Goal: Task Accomplishment & Management: Manage account settings

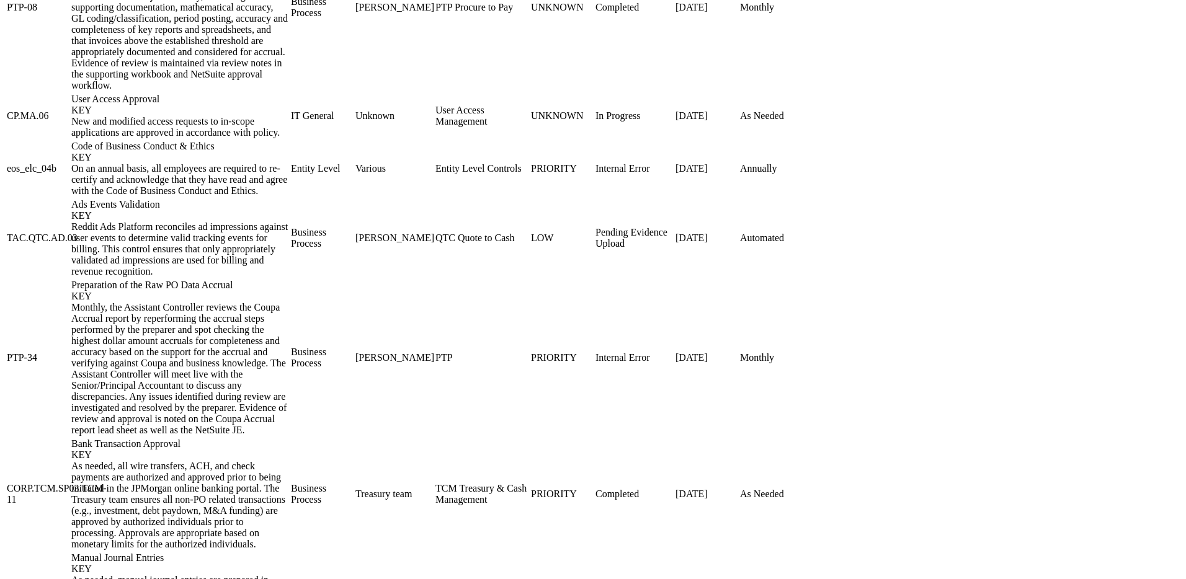
scroll to position [1706, 0]
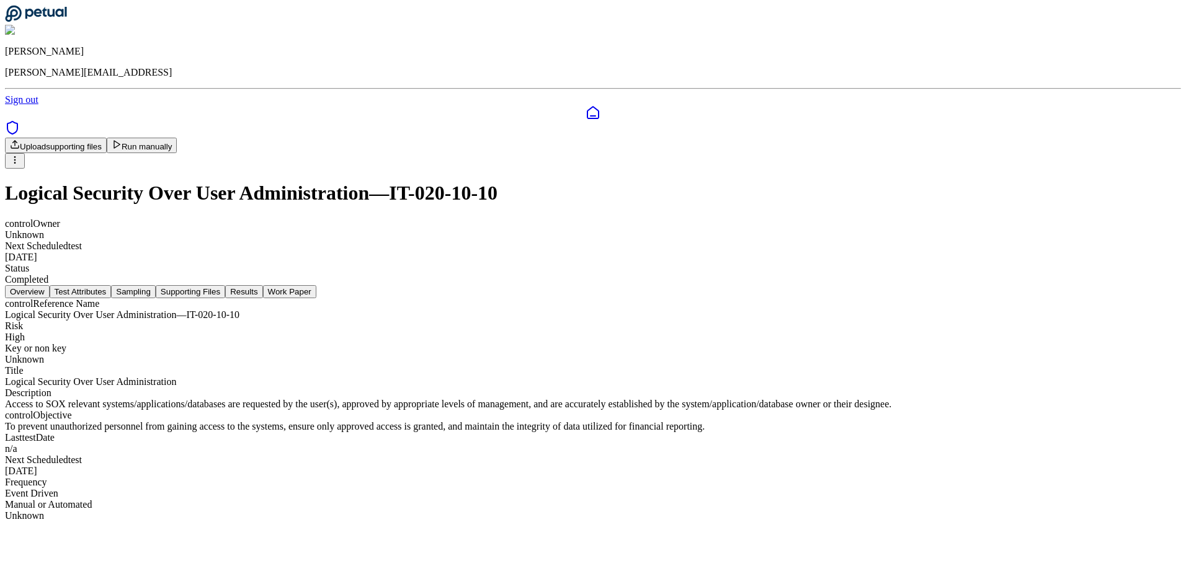
click at [156, 285] on button "Sampling" at bounding box center [133, 291] width 45 height 13
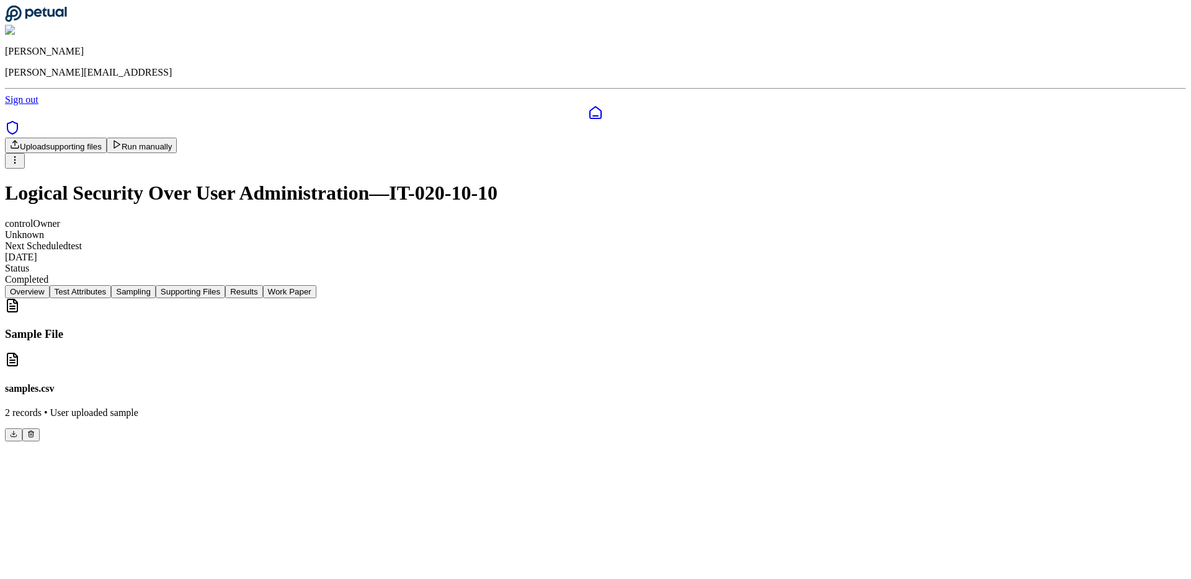
click at [225, 285] on button "Supporting Files" at bounding box center [190, 291] width 69 height 13
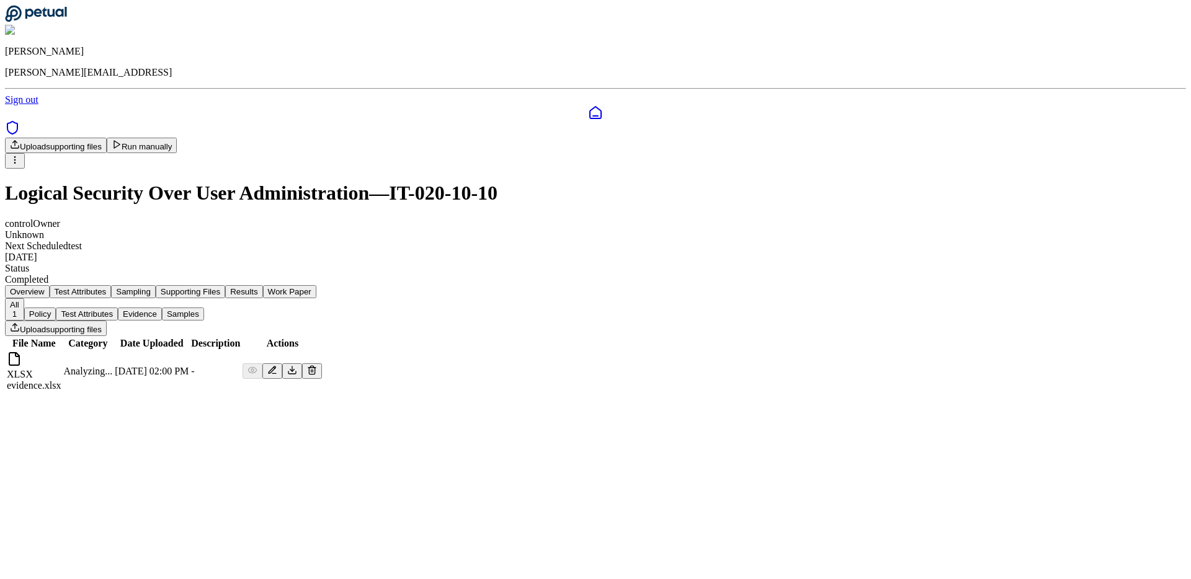
click at [262, 285] on button "Results" at bounding box center [243, 291] width 37 height 13
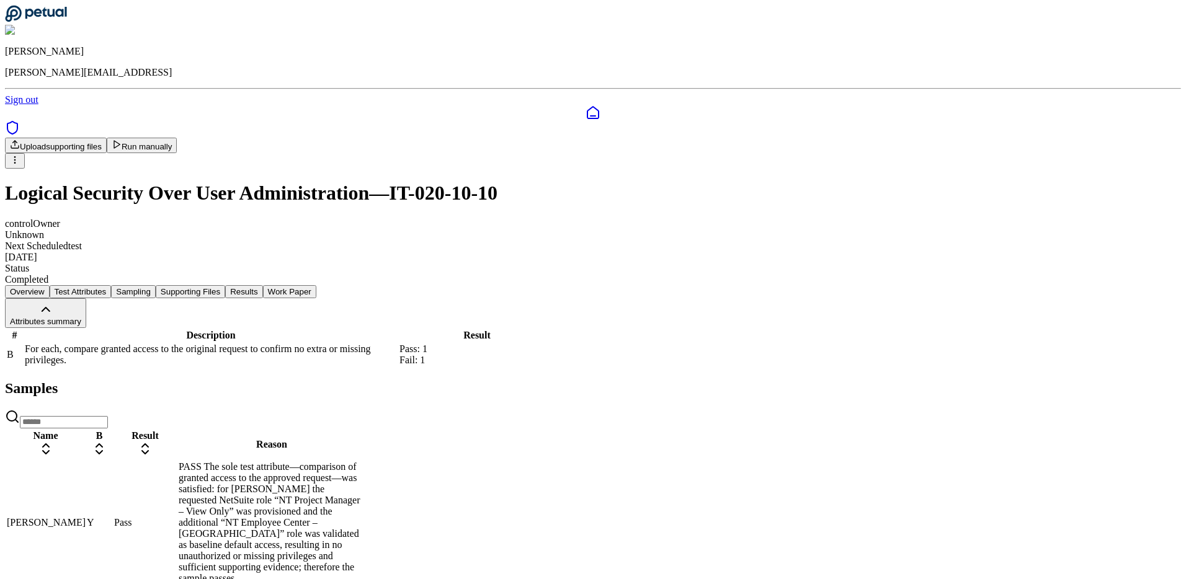
click at [225, 285] on button "Supporting Files" at bounding box center [190, 291] width 69 height 13
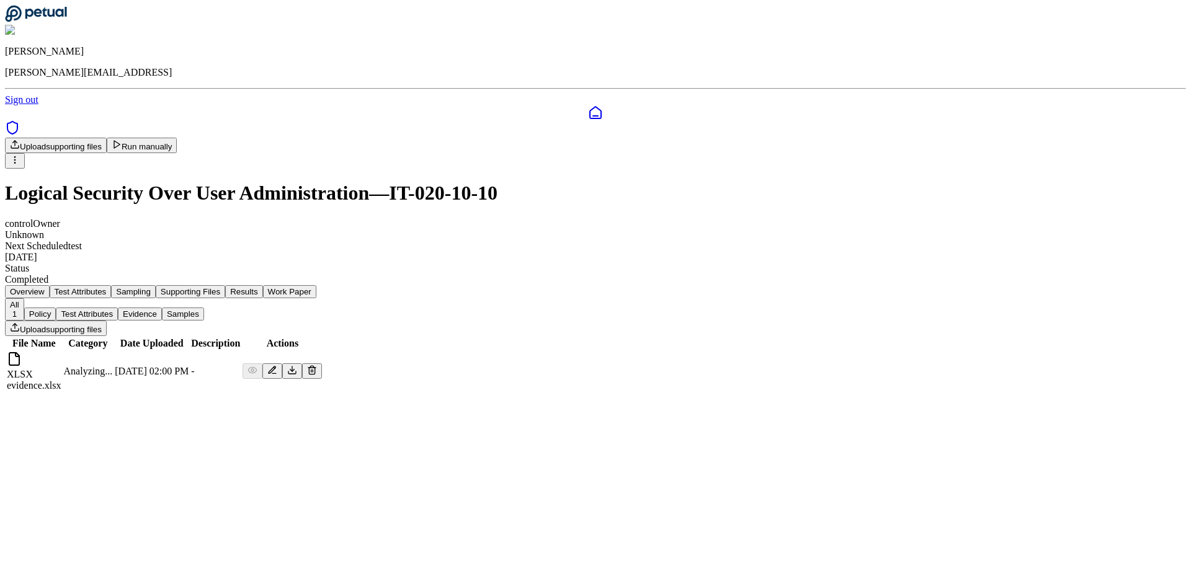
click at [62, 351] on td "XLSX evidence.xlsx" at bounding box center [34, 371] width 56 height 41
click at [997, 77] on html "Andrew Li andrew@petual.ai Sign out Upload supporting files Run manually Logica…" at bounding box center [595, 201] width 1191 height 403
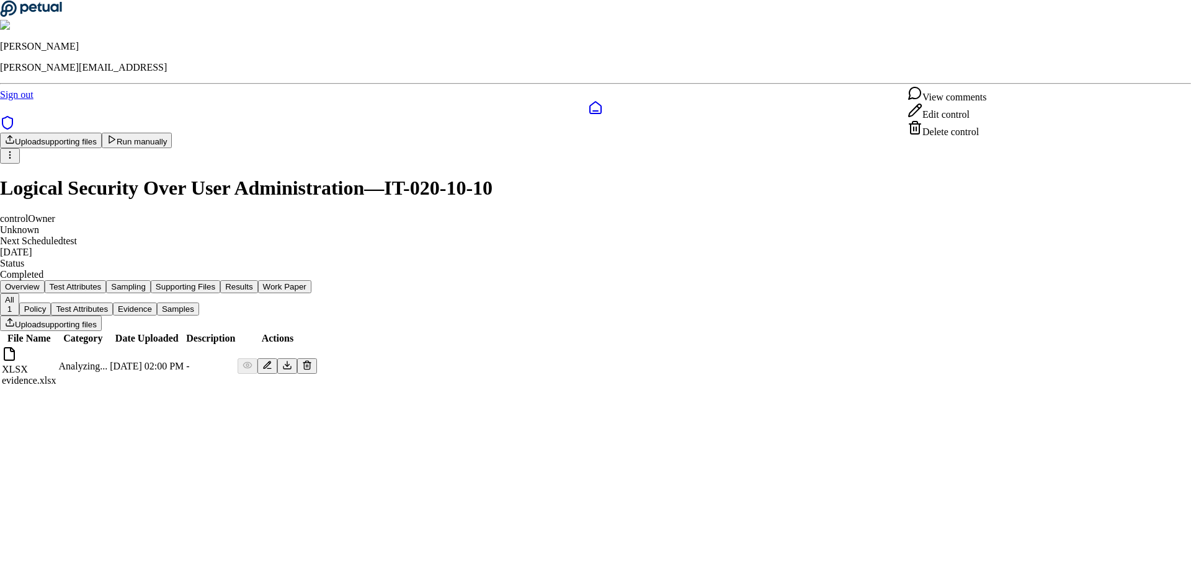
click at [935, 138] on div "Delete control" at bounding box center [946, 128] width 79 height 17
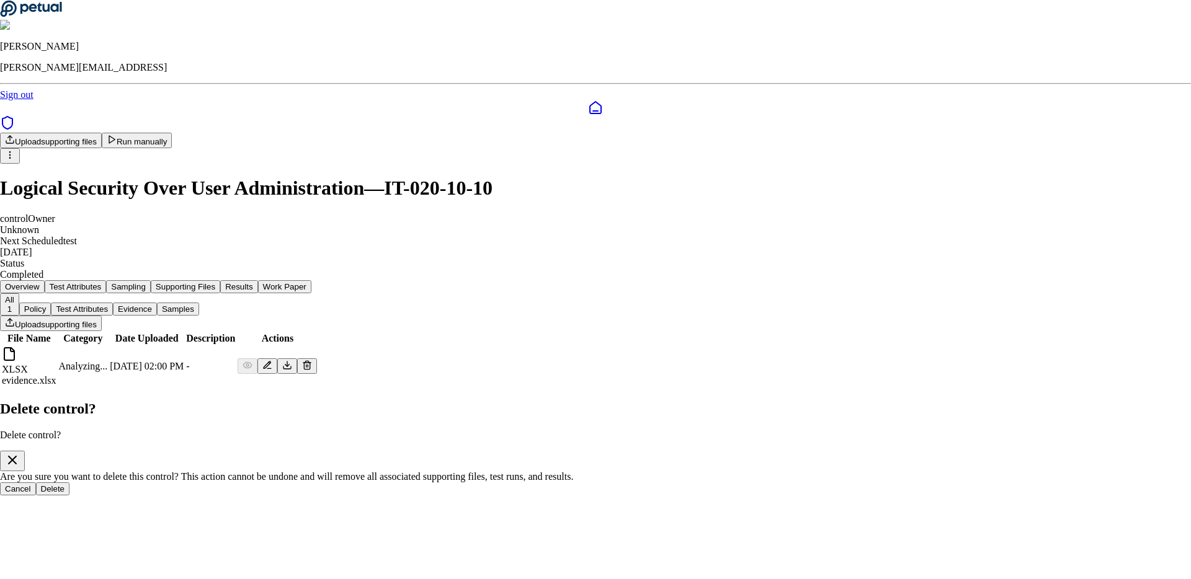
click at [70, 483] on button "Delete" at bounding box center [53, 489] width 34 height 13
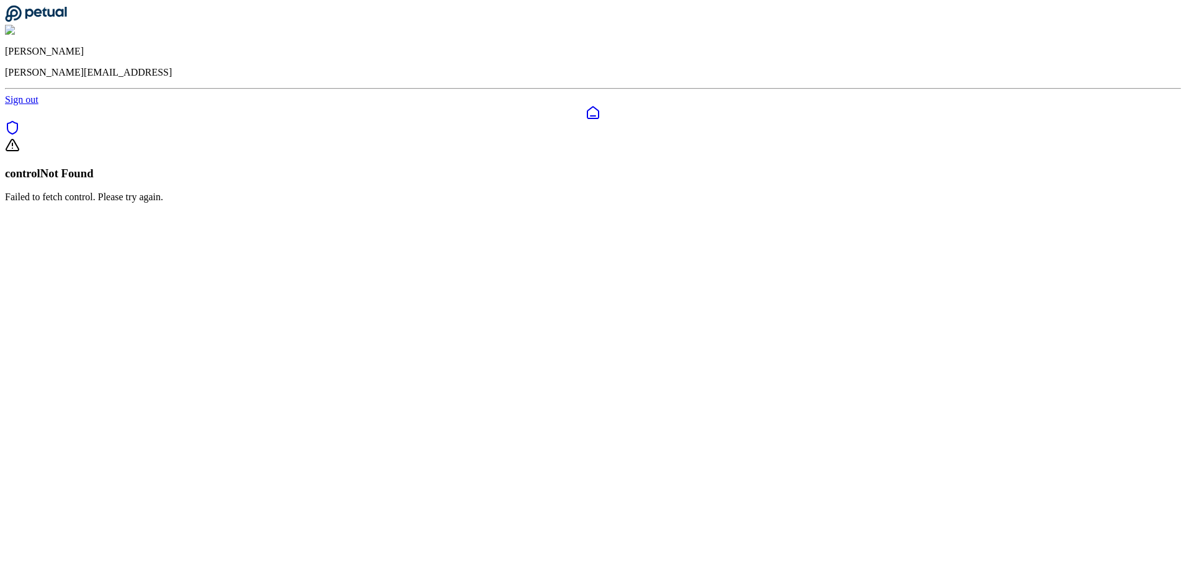
click at [610, 200] on div "control Not Found Failed to fetch control. Please try again." at bounding box center [593, 170] width 1176 height 65
click at [608, 192] on p "Failed to fetch control. Please try again." at bounding box center [593, 197] width 1176 height 11
click at [614, 193] on p "Failed to fetch control. Please try again." at bounding box center [593, 197] width 1176 height 11
click at [81, 199] on link "Back to Dashboard" at bounding box center [43, 194] width 76 height 11
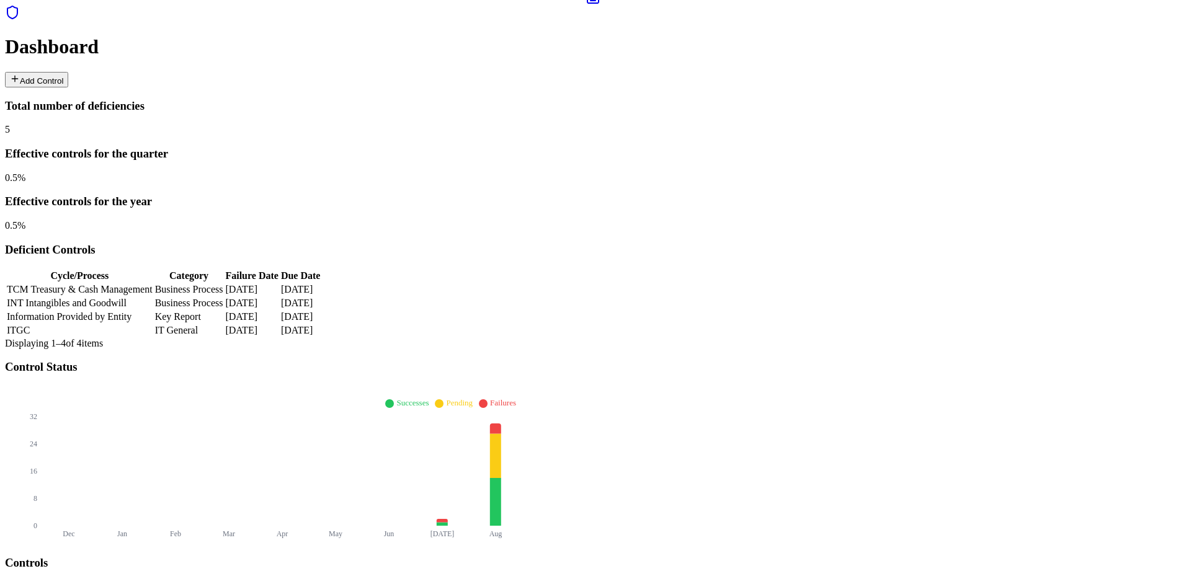
scroll to position [156, 0]
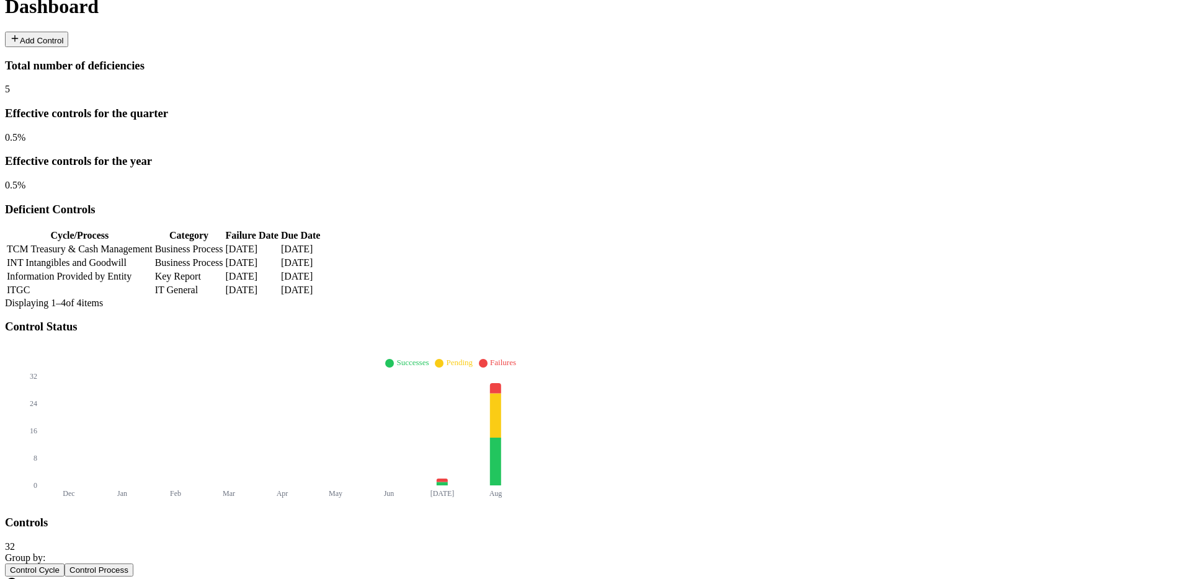
click at [108, 579] on input at bounding box center [64, 590] width 88 height 12
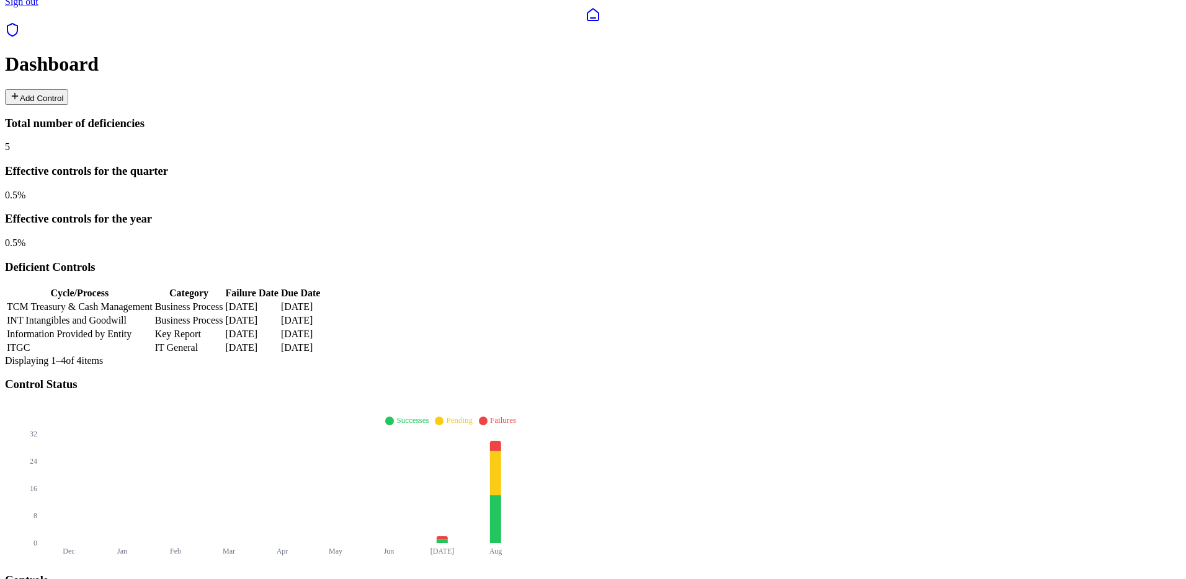
scroll to position [0, 0]
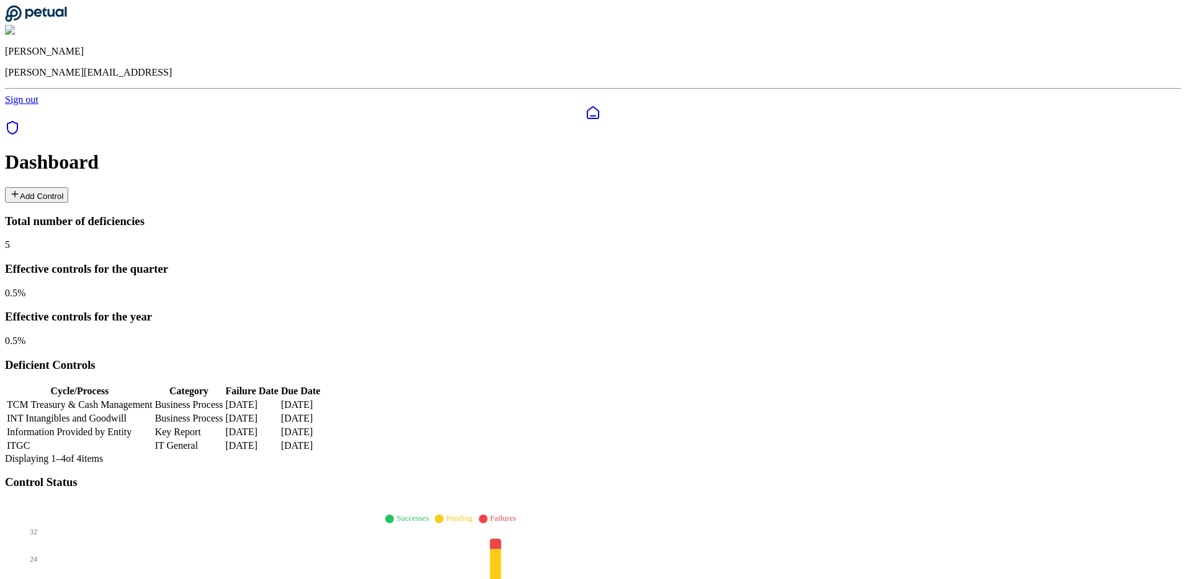
type input "**"
click at [68, 187] on button "Add Control" at bounding box center [36, 195] width 63 height 16
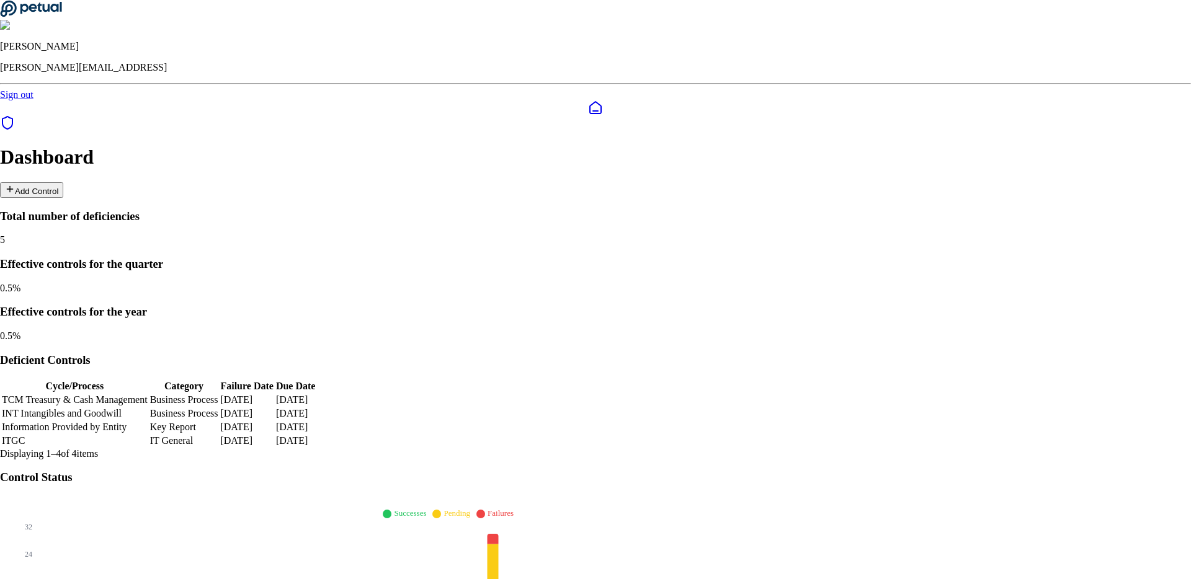
type input "**********"
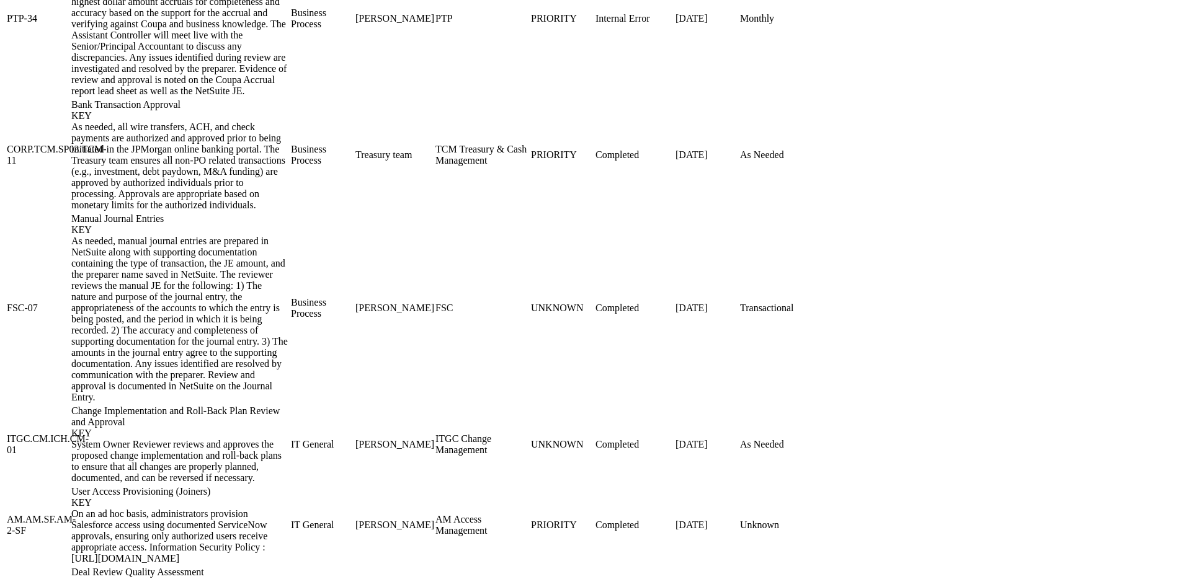
scroll to position [1706, 0]
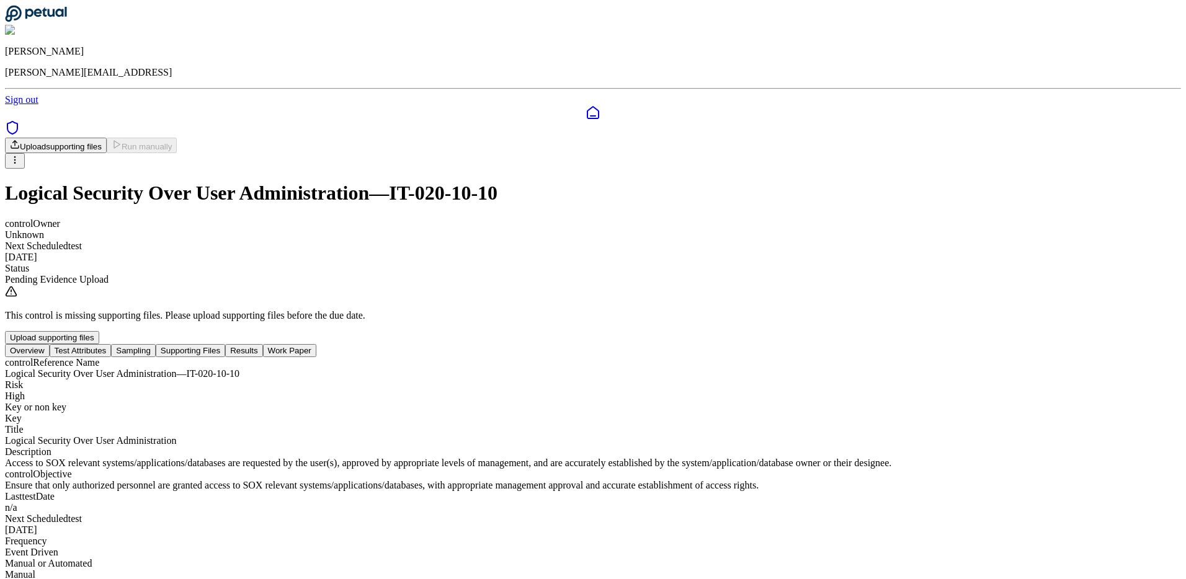
click at [156, 344] on button "Sampling" at bounding box center [133, 350] width 45 height 13
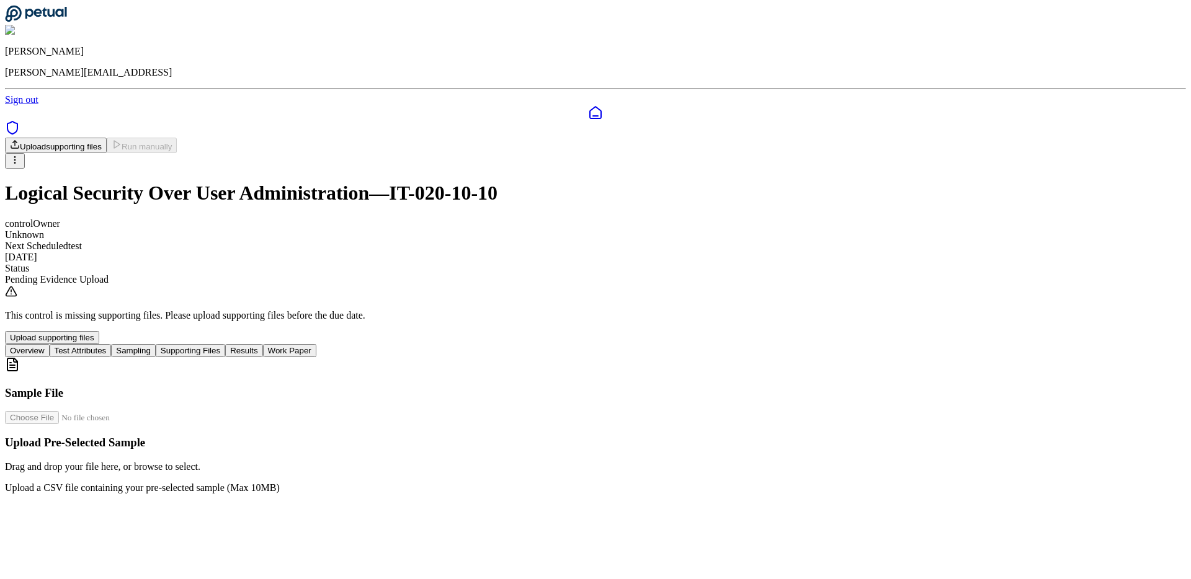
click at [146, 411] on input "file" at bounding box center [75, 417] width 141 height 13
type input "**********"
click at [225, 344] on button "Supporting Files" at bounding box center [190, 350] width 69 height 13
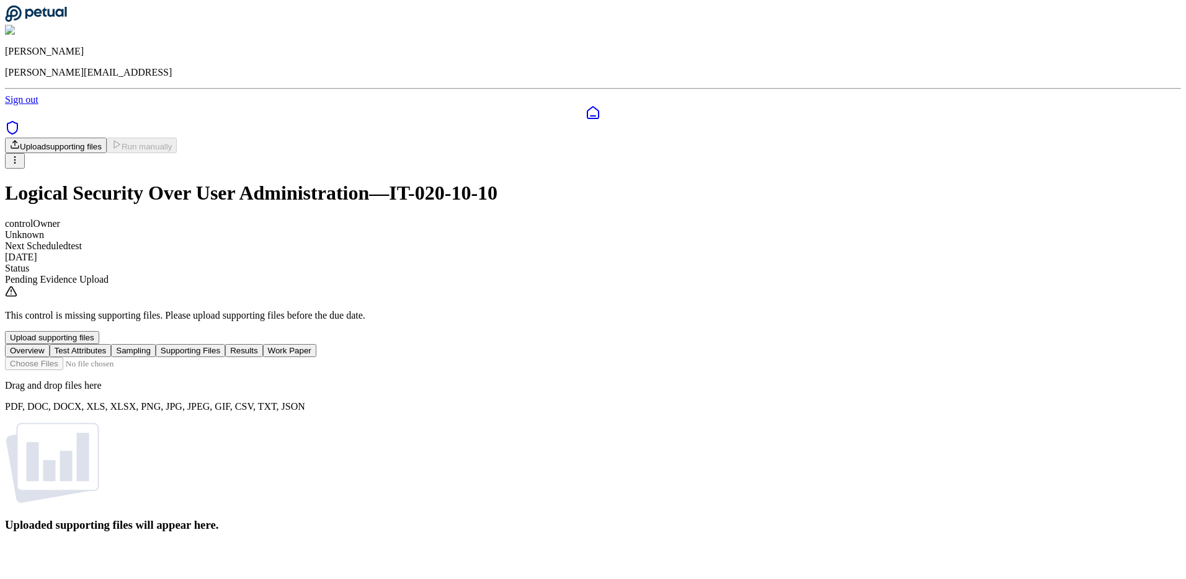
scroll to position [31, 0]
click at [146, 357] on input "file" at bounding box center [75, 363] width 141 height 13
type input "**********"
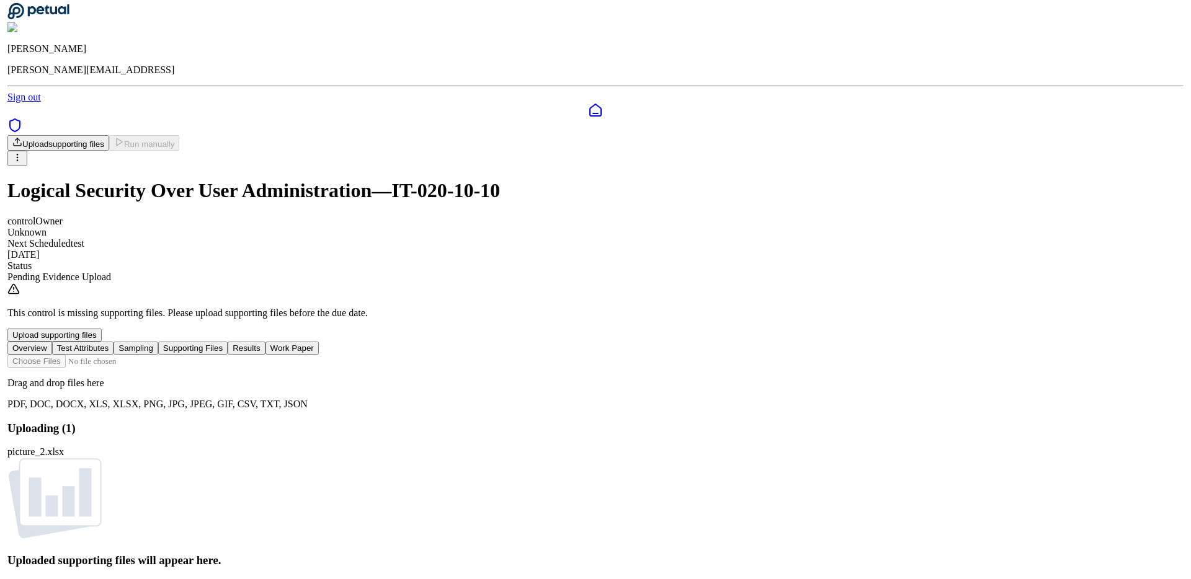
scroll to position [0, 0]
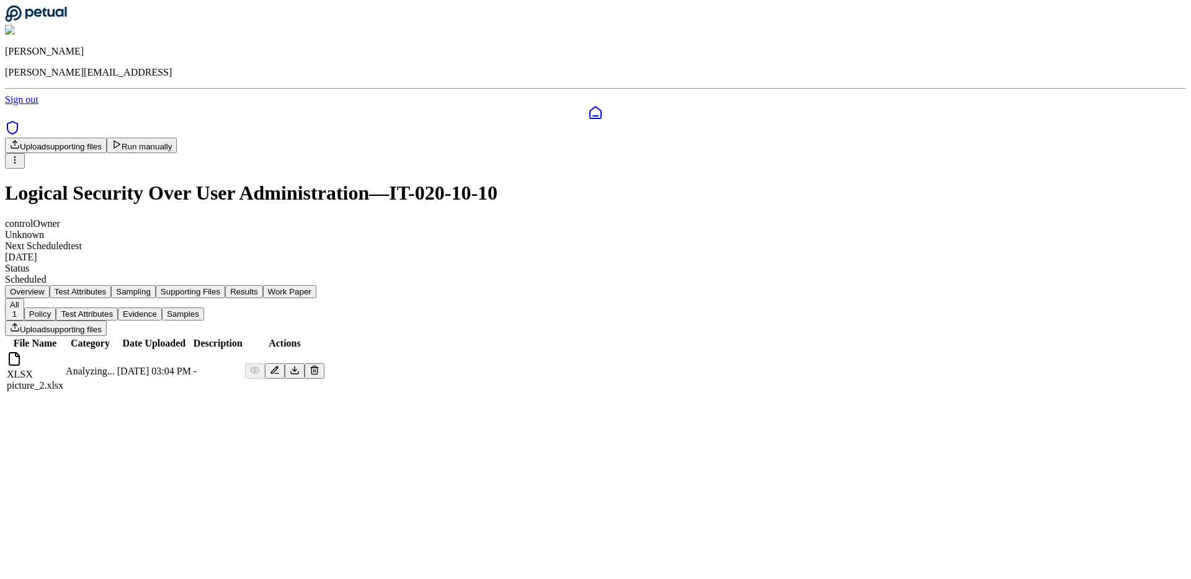
click at [262, 285] on button "Results" at bounding box center [243, 291] width 37 height 13
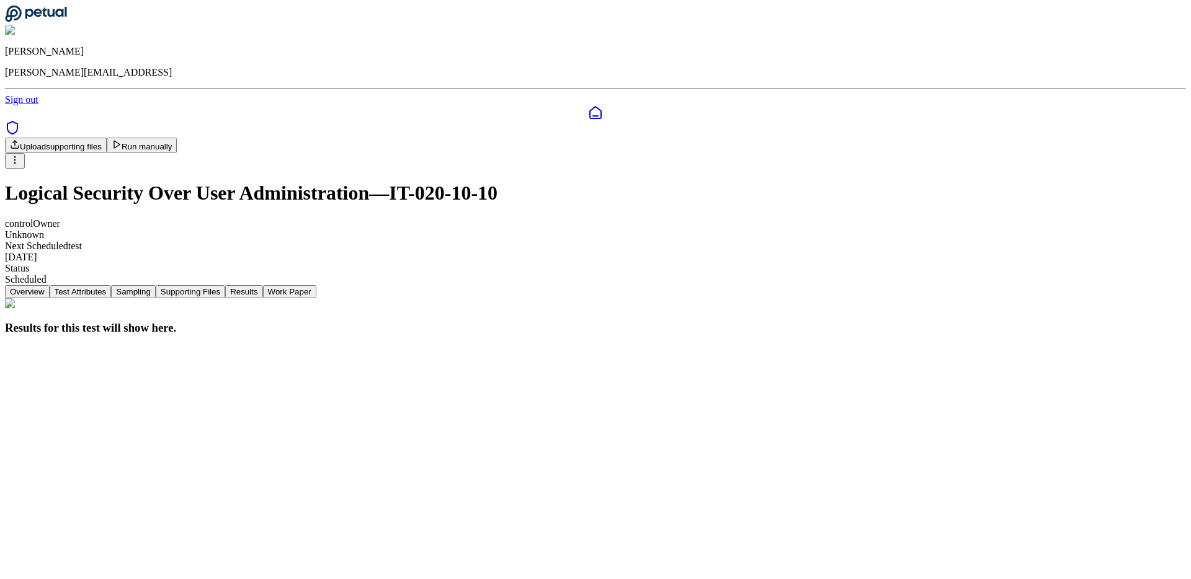
click at [225, 285] on button "Supporting Files" at bounding box center [190, 291] width 69 height 13
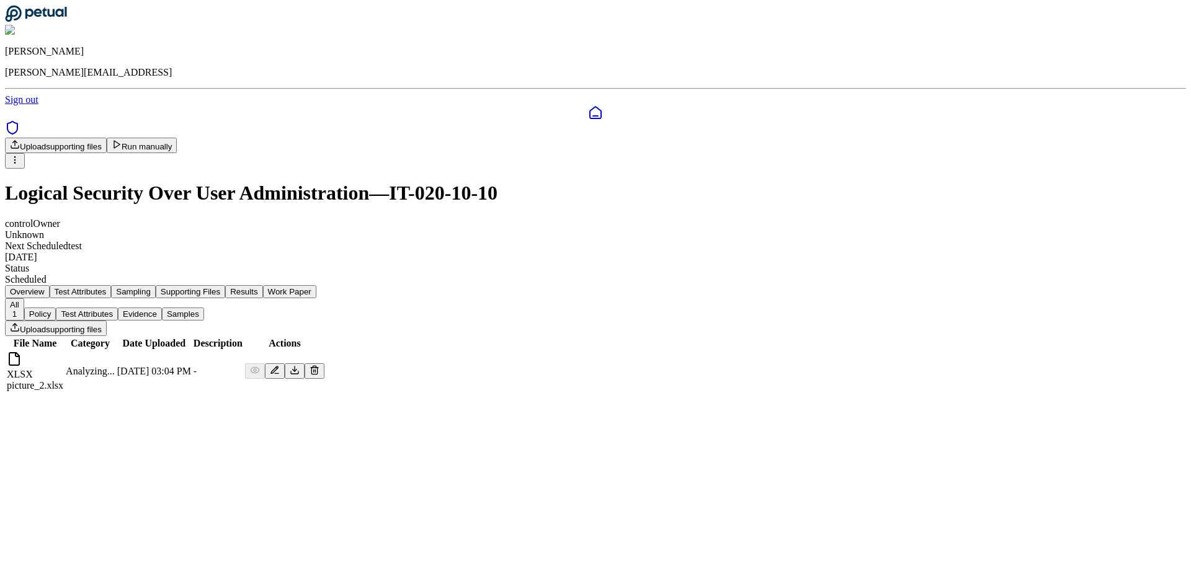
click at [156, 285] on button "Sampling" at bounding box center [133, 291] width 45 height 13
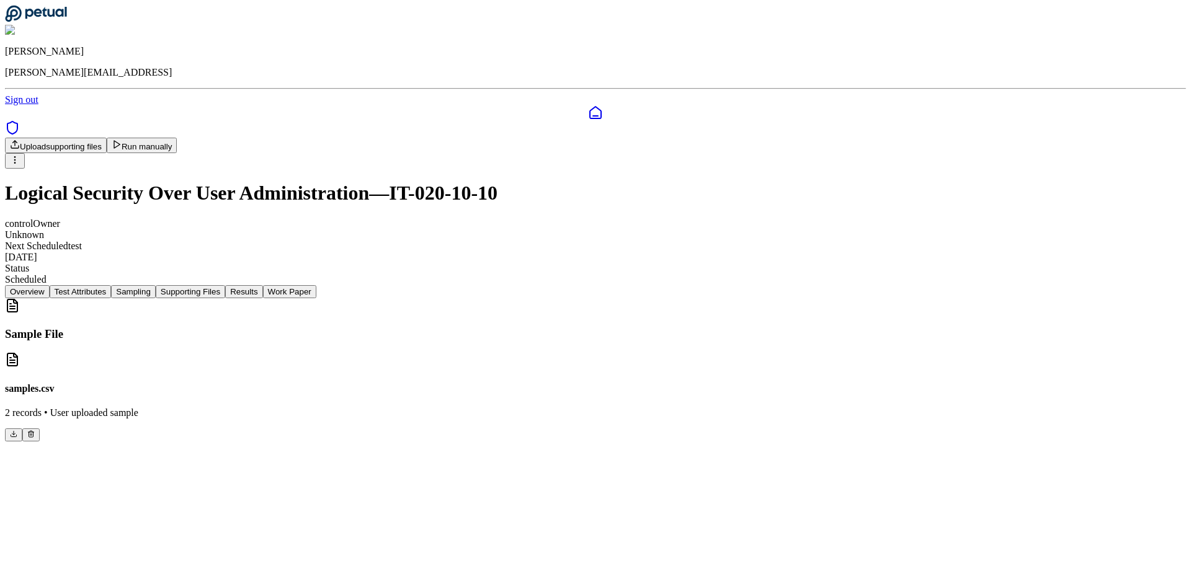
click at [112, 285] on button "Test Attributes" at bounding box center [81, 291] width 62 height 13
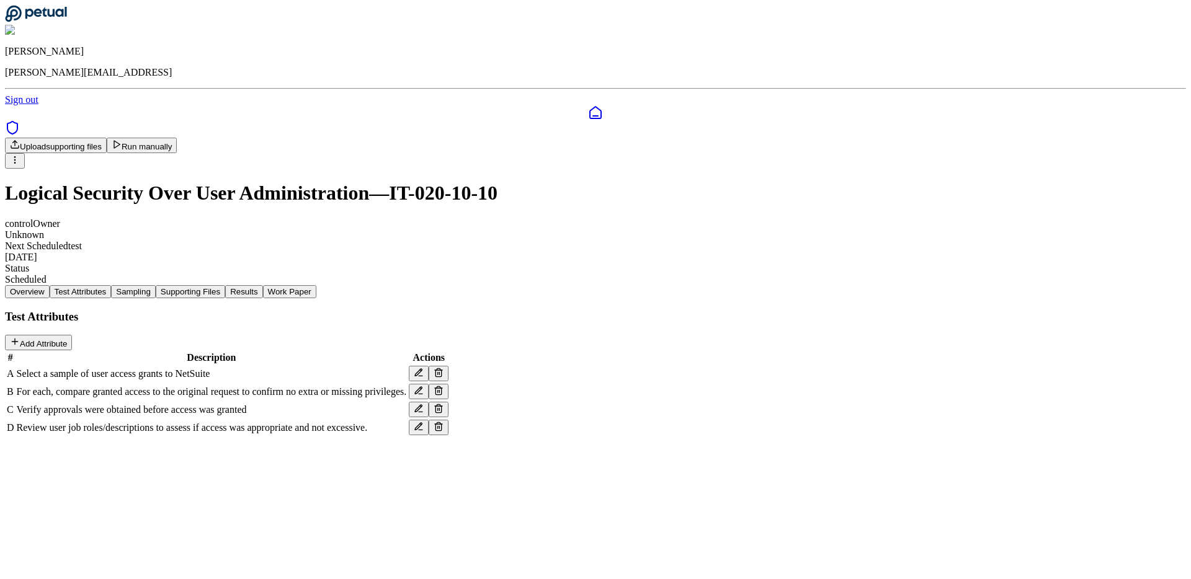
click at [444, 386] on icon at bounding box center [439, 391] width 10 height 10
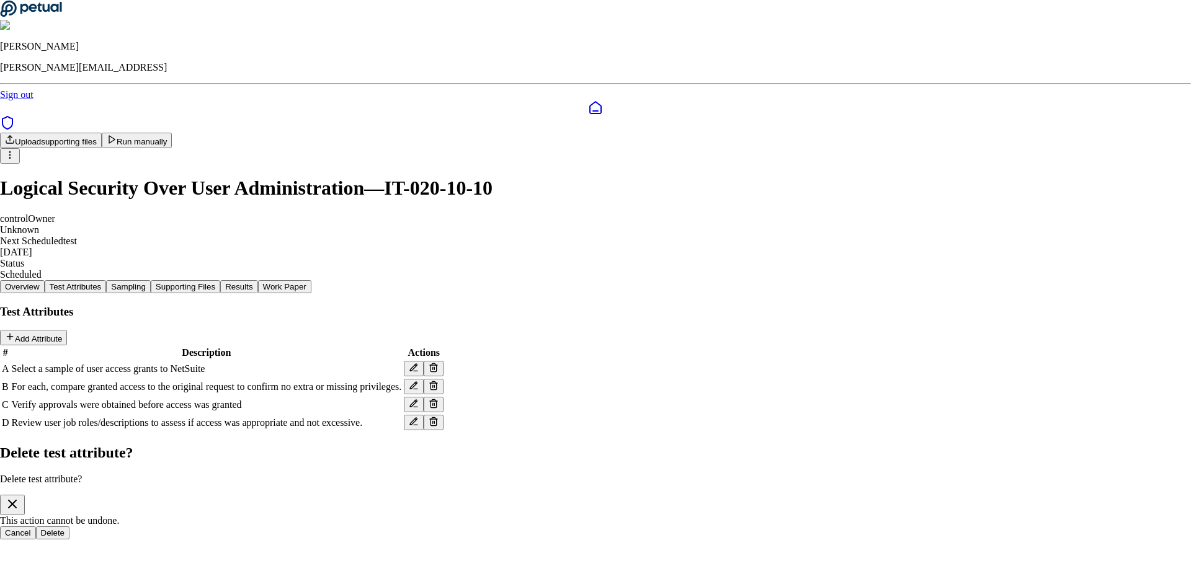
click at [70, 527] on button "Delete" at bounding box center [53, 533] width 34 height 13
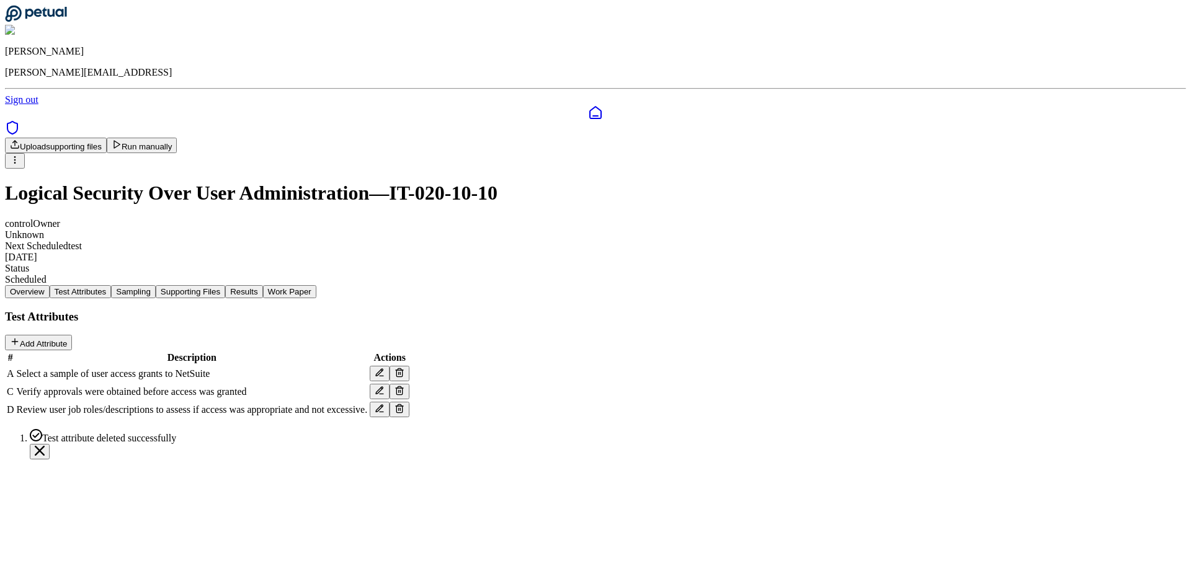
click at [409, 384] on button at bounding box center [400, 392] width 20 height 16
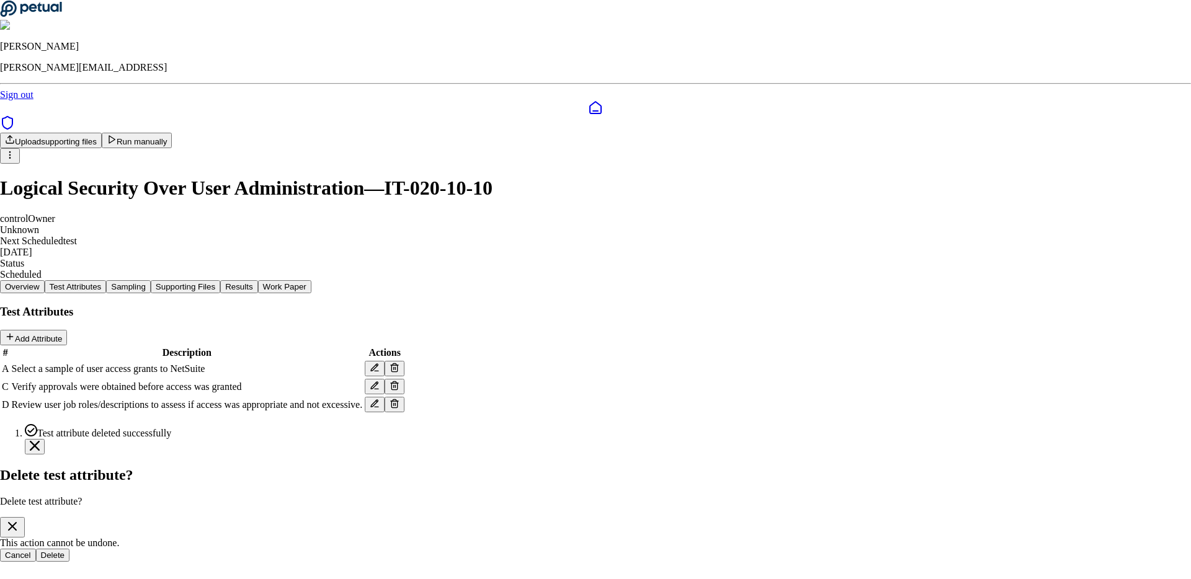
click at [70, 549] on button "Delete" at bounding box center [53, 555] width 34 height 13
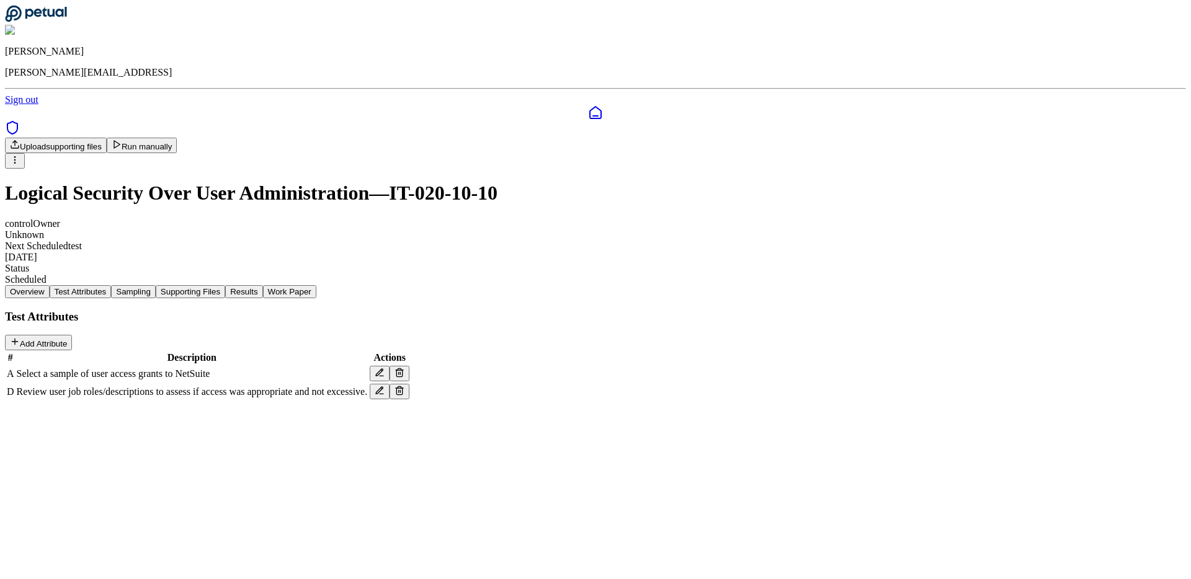
click at [385, 386] on icon at bounding box center [380, 391] width 10 height 10
click at [829, 401] on div "Overview Test Attributes Sampling Supporting Files Results Work Paper Test Attr…" at bounding box center [595, 343] width 1181 height 116
click at [401, 391] on line at bounding box center [401, 392] width 0 height 2
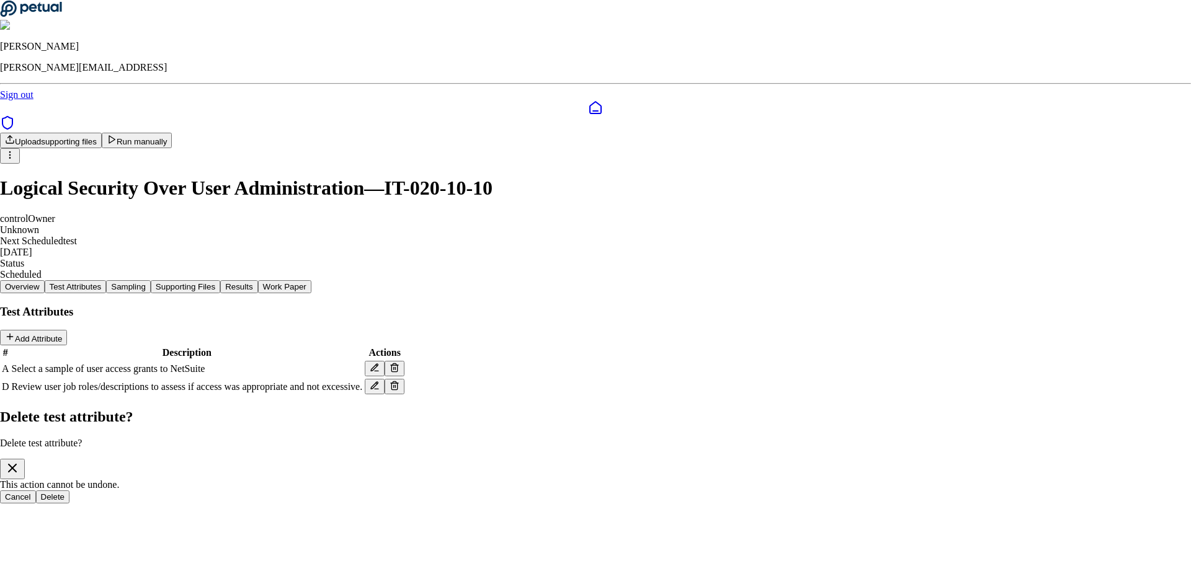
click at [70, 491] on button "Delete" at bounding box center [53, 497] width 34 height 13
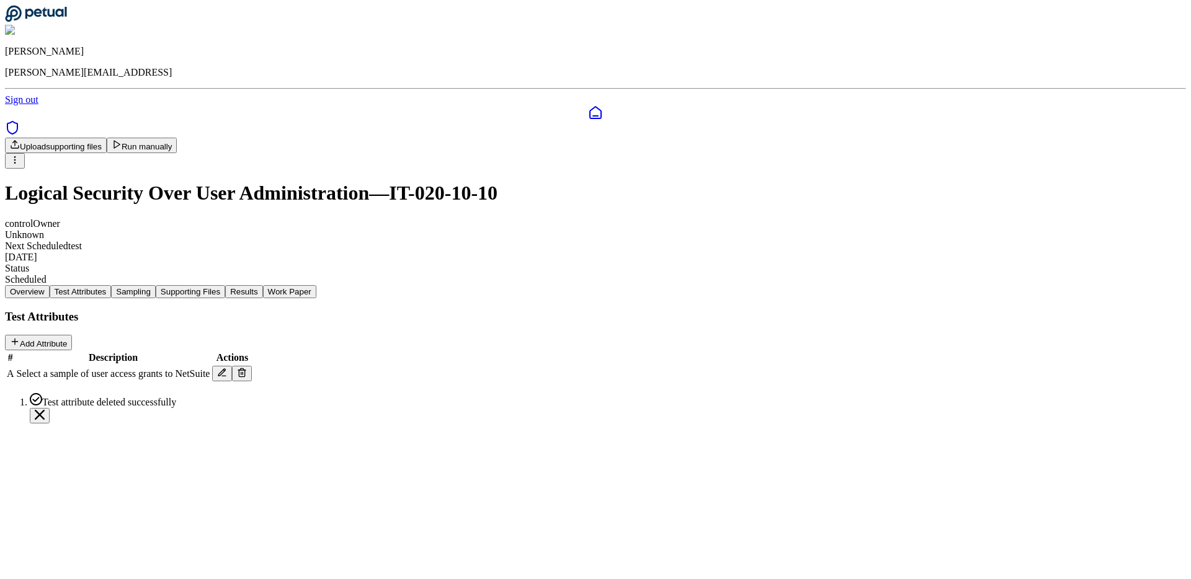
click at [156, 285] on button "Sampling" at bounding box center [133, 291] width 45 height 13
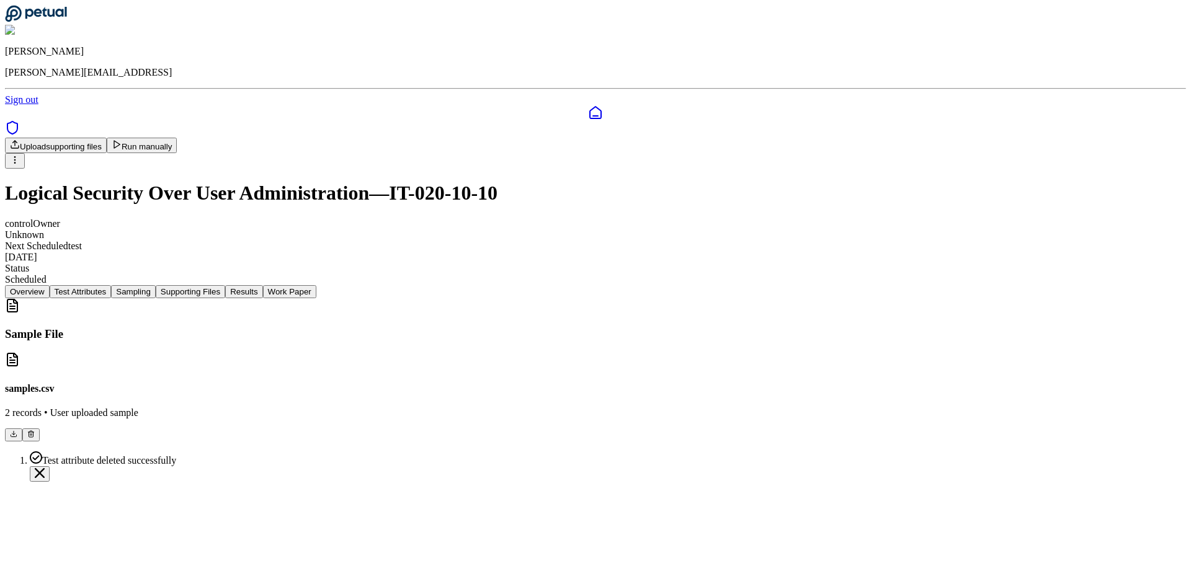
click at [225, 285] on button "Supporting Files" at bounding box center [190, 291] width 69 height 13
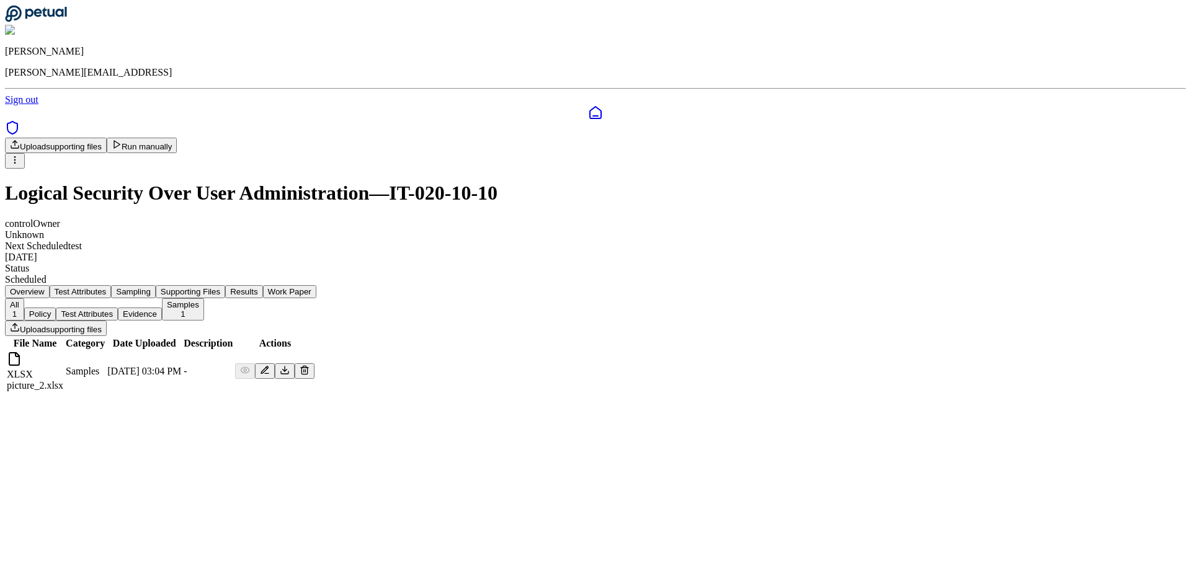
click at [956, 138] on div "Upload supporting files Run manually" at bounding box center [595, 153] width 1181 height 31
click at [177, 138] on button "Run manually" at bounding box center [142, 146] width 71 height 16
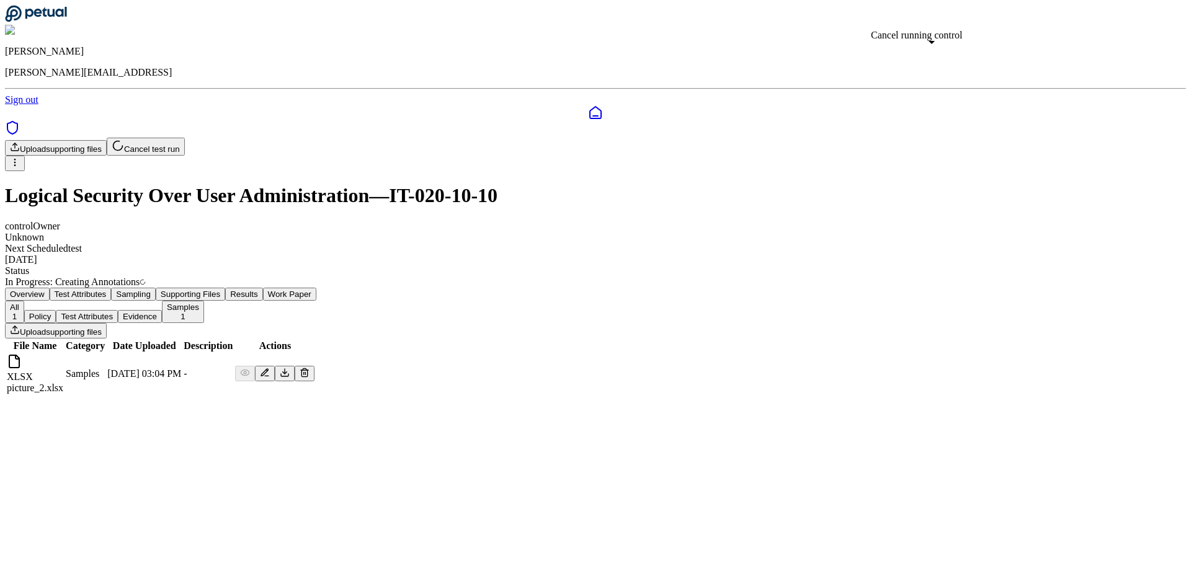
click at [836, 221] on div "control Owner Unknown Next Scheduled test 9/29/2025 Status In Progress : Creati…" at bounding box center [595, 254] width 1181 height 67
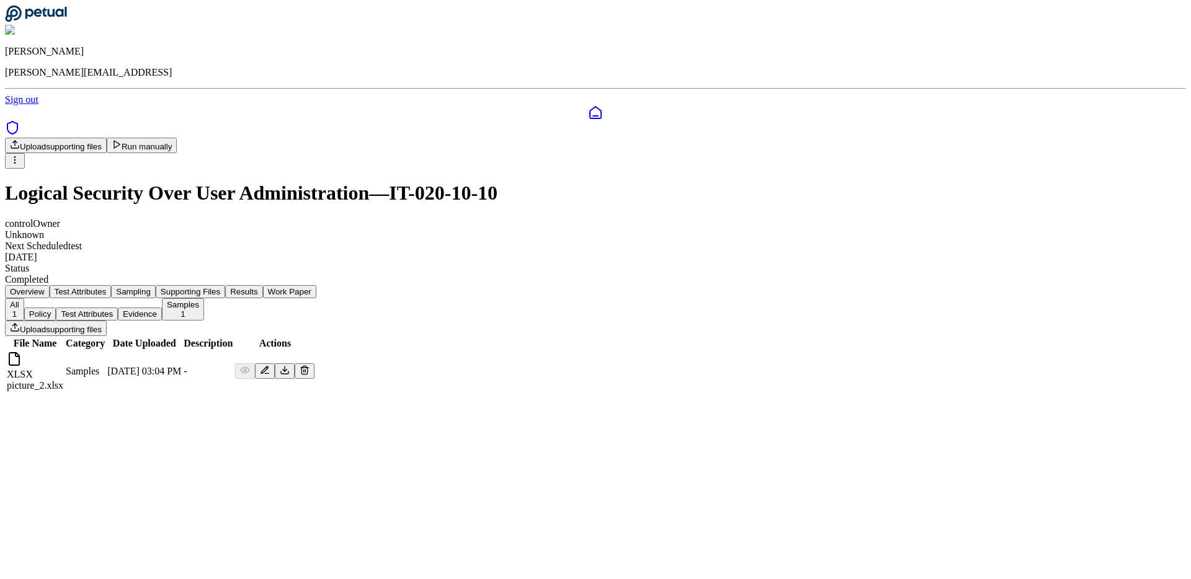
click at [316, 285] on button "Work Paper" at bounding box center [289, 291] width 53 height 13
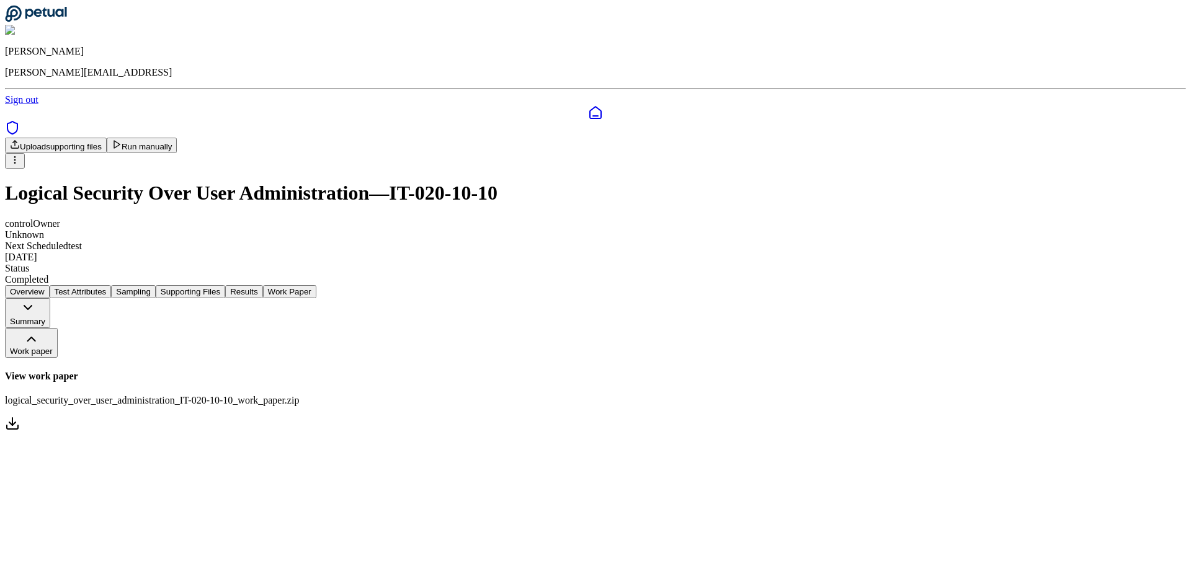
click at [525, 373] on div "View work paper logical_security_over_user_administration_IT-020-10-10_work_pap…" at bounding box center [595, 396] width 1181 height 76
click at [533, 371] on link "View work paper logical_security_over_user_administration_IT-020-10-10_work_pap…" at bounding box center [595, 402] width 1181 height 62
click at [579, 371] on link "View work paper logical_security_over_user_administration_IT-020-10-10_work_pap…" at bounding box center [595, 402] width 1181 height 62
click at [262, 285] on button "Results" at bounding box center [243, 291] width 37 height 13
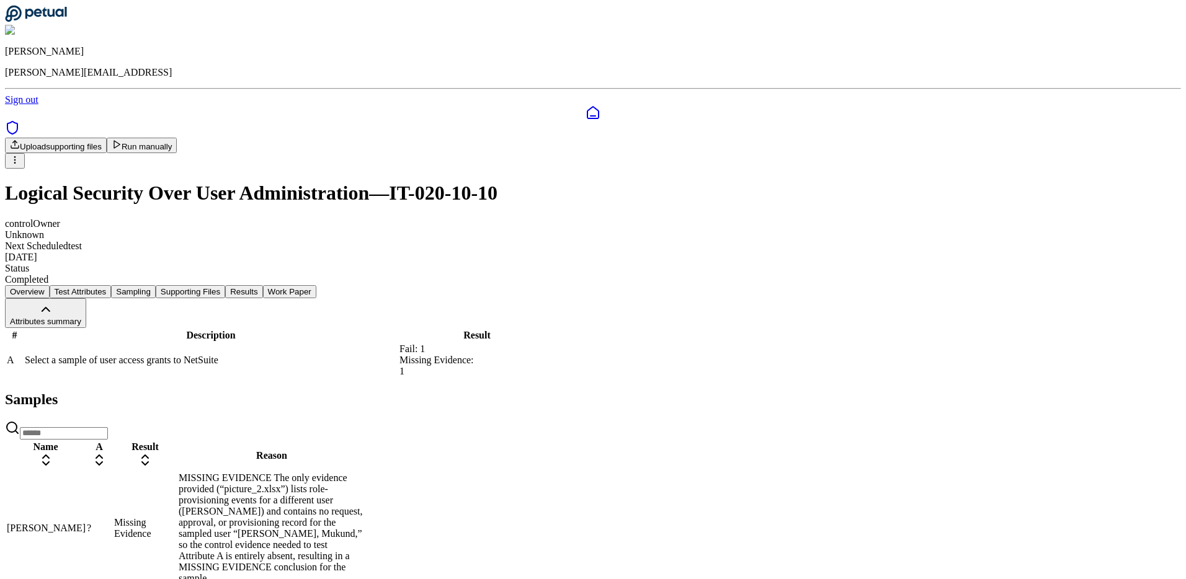
scroll to position [2, 0]
click at [122, 138] on icon at bounding box center [117, 143] width 10 height 10
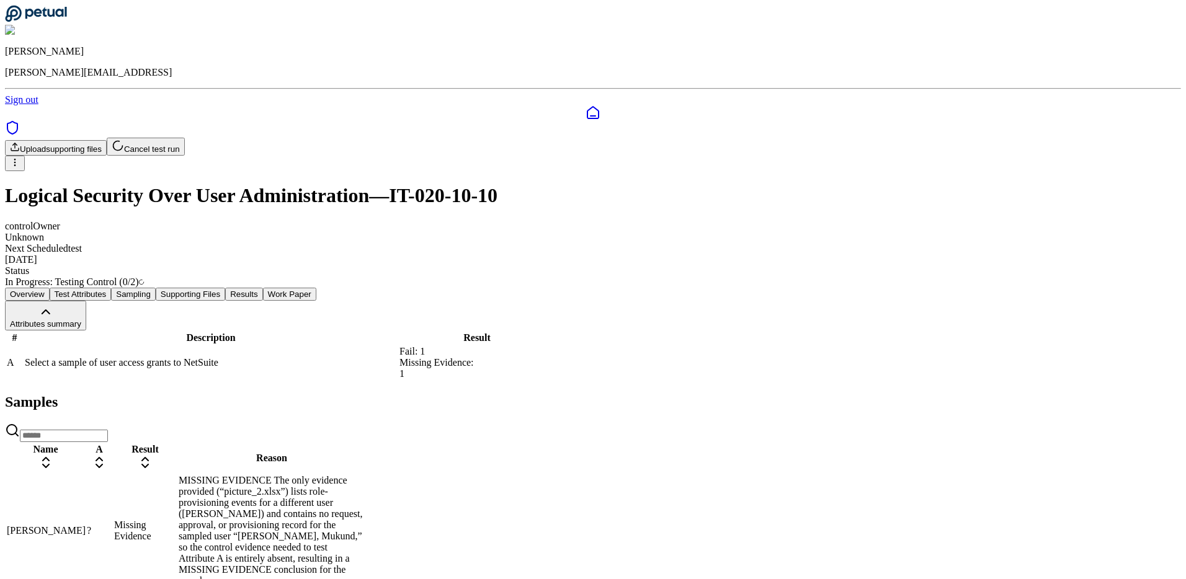
click at [849, 288] on nav "Overview Test Attributes Sampling Supporting Files Results Work Paper" at bounding box center [593, 294] width 1176 height 13
click at [901, 179] on div "Upload supporting files Cancel test run Logical Security Over User Administrati…" at bounding box center [593, 213] width 1176 height 150
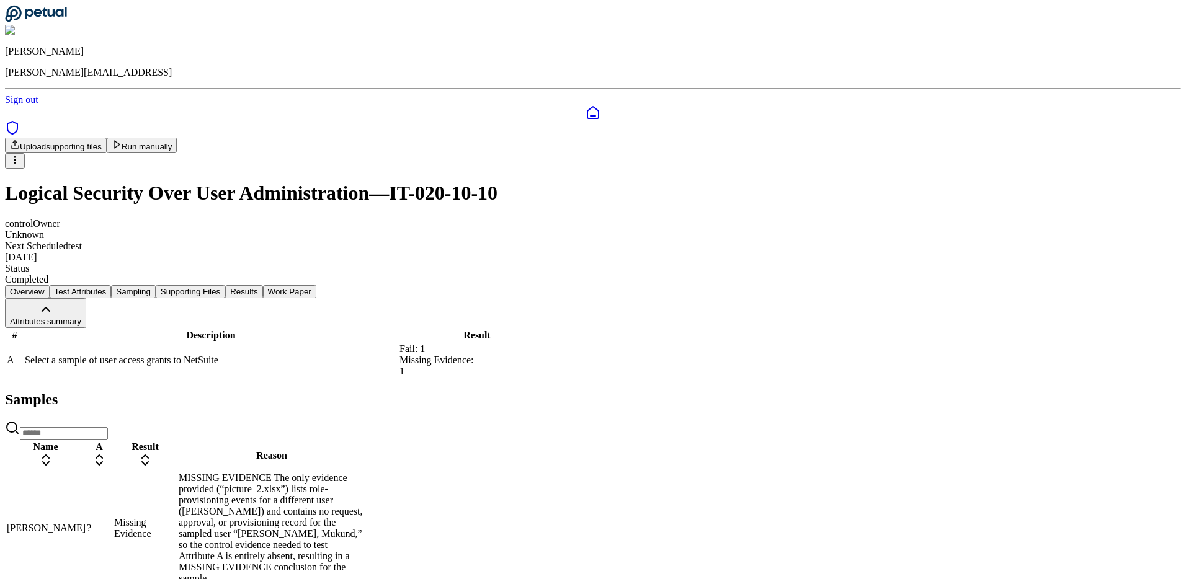
click at [316, 285] on button "Work Paper" at bounding box center [289, 291] width 53 height 13
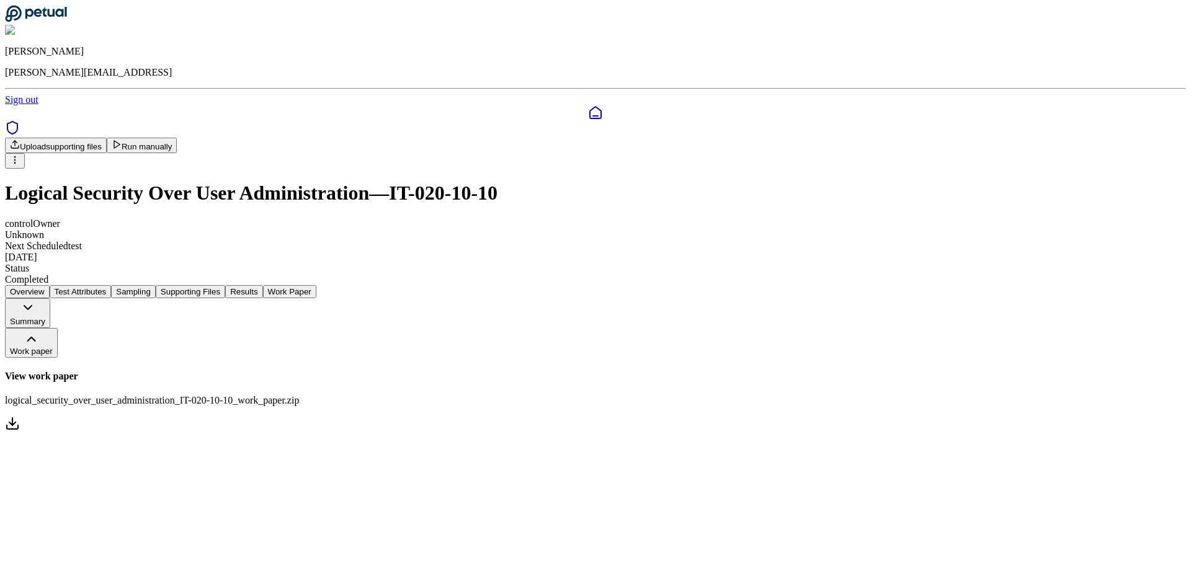
click at [262, 285] on button "Results" at bounding box center [243, 291] width 37 height 13
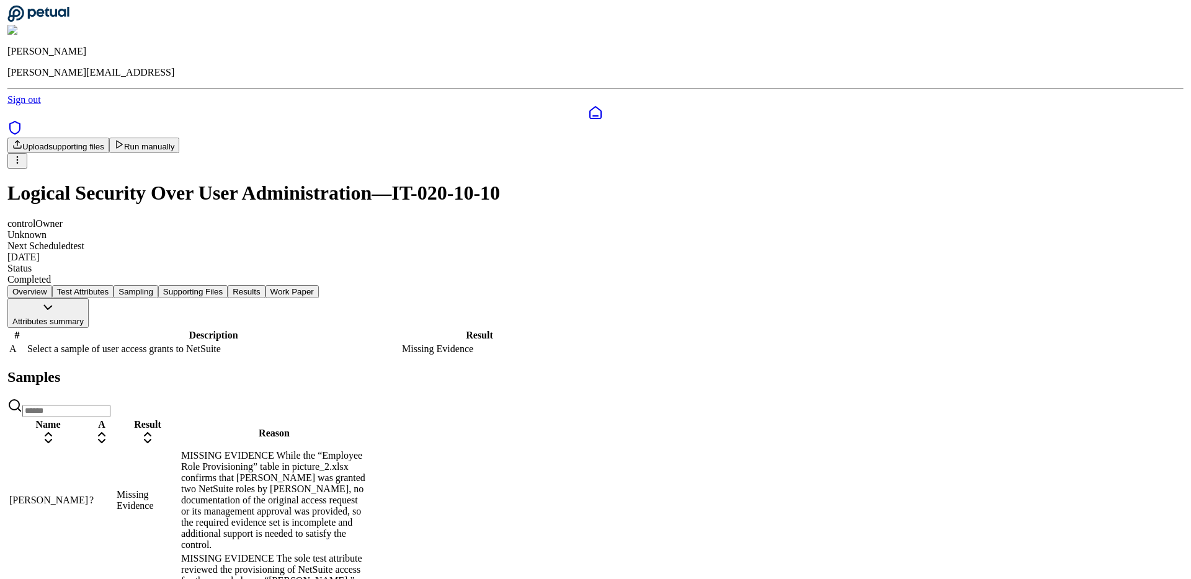
scroll to position [2, 0]
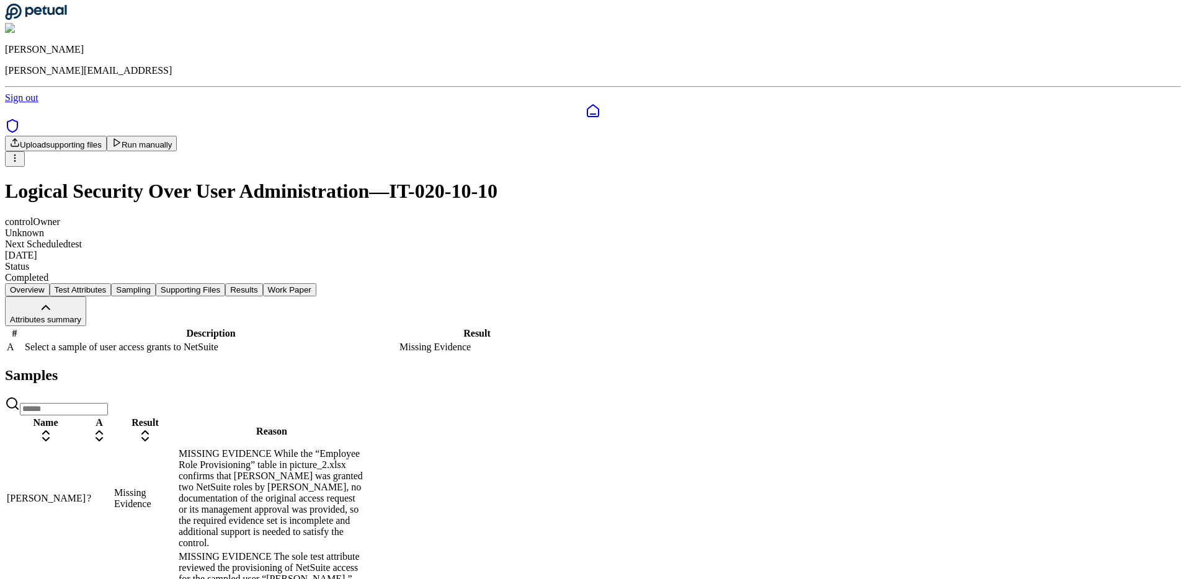
click at [176, 488] on div "Missing Evidence" at bounding box center [145, 499] width 62 height 22
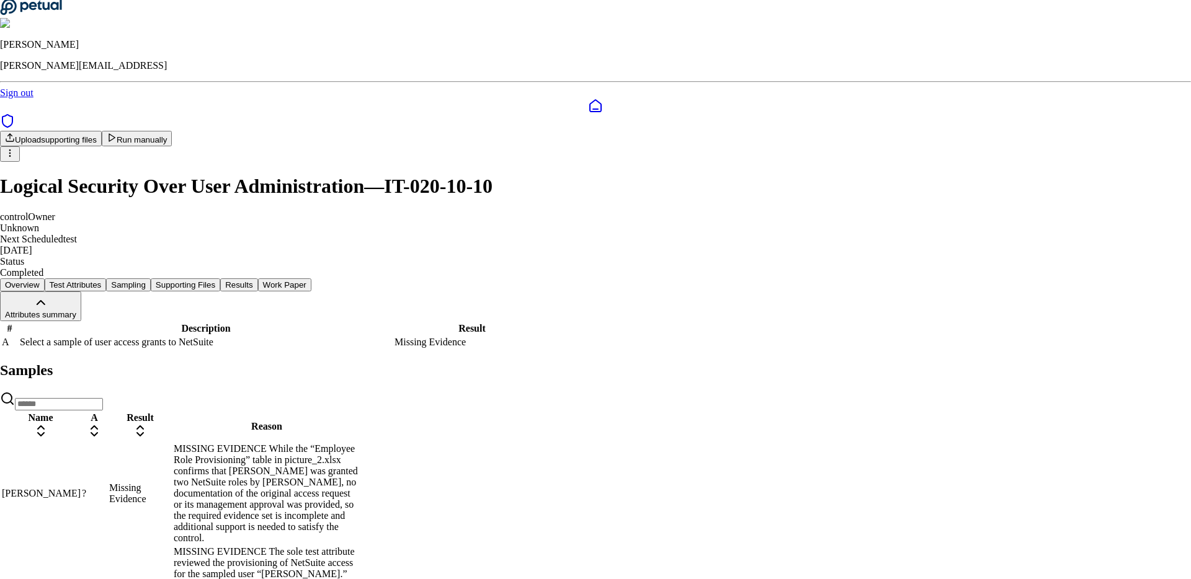
scroll to position [96, 0]
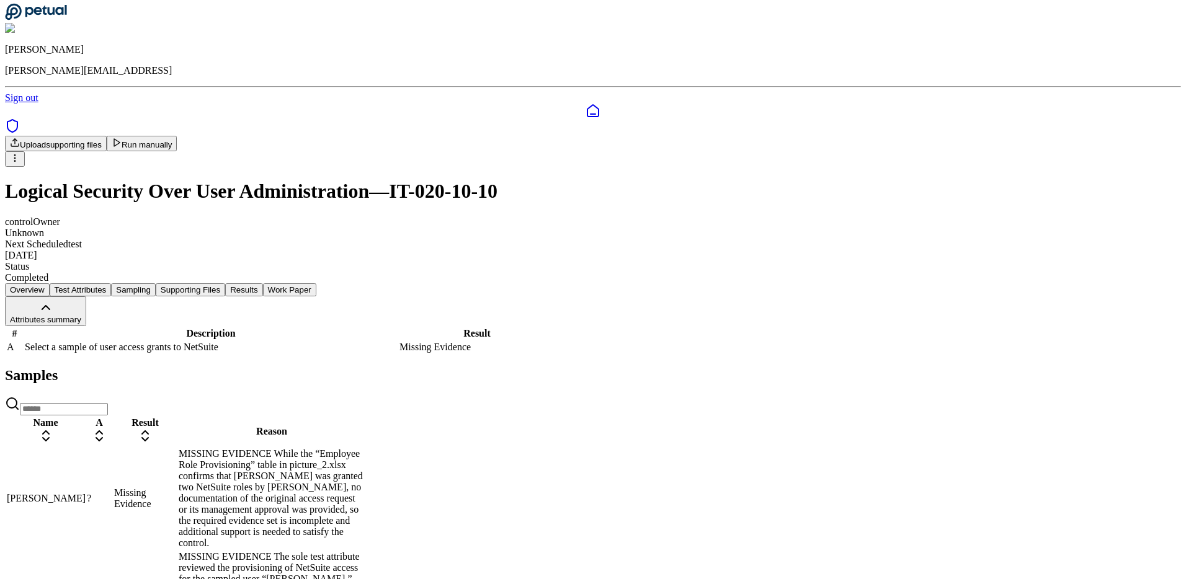
click at [365, 479] on div "MISSING EVIDENCE While the “Employee Role Provisioning” table in picture_2.xlsx…" at bounding box center [272, 498] width 186 height 100
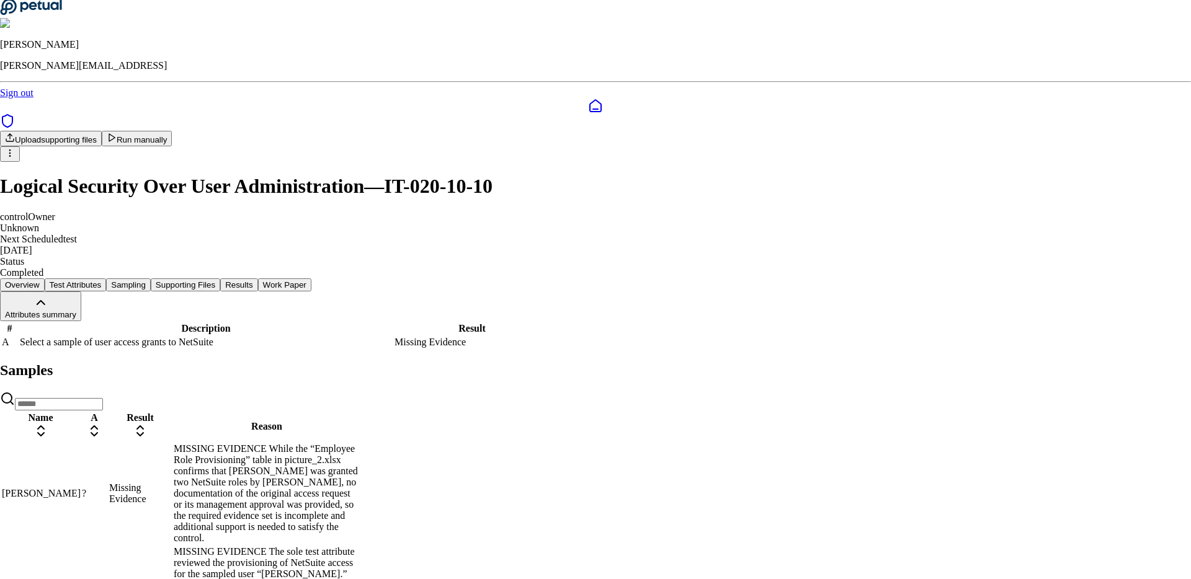
scroll to position [96, 0]
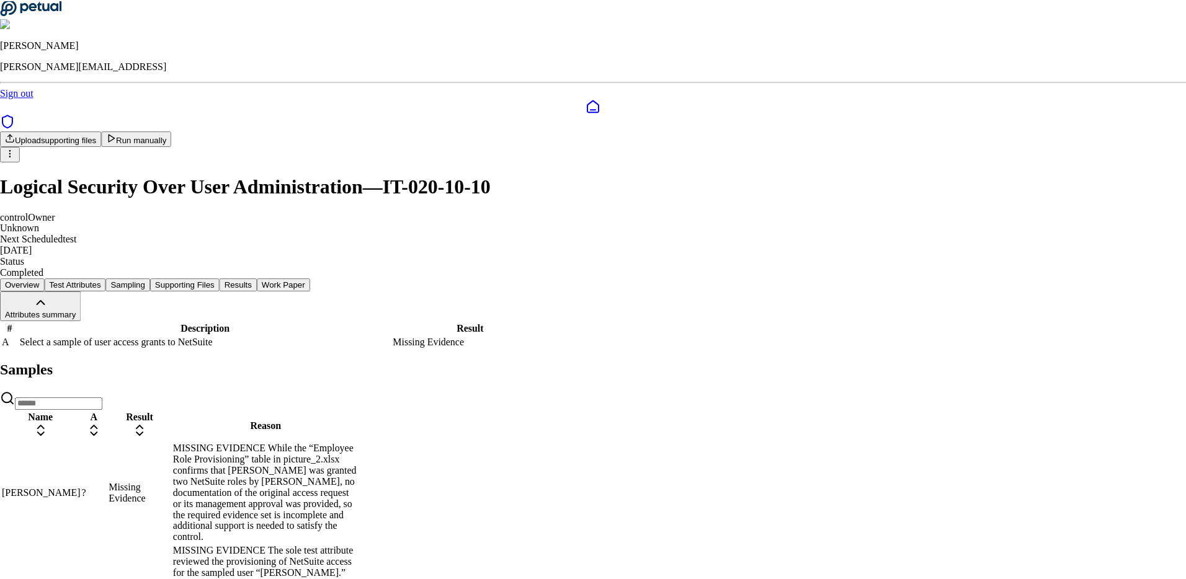
scroll to position [150, 0]
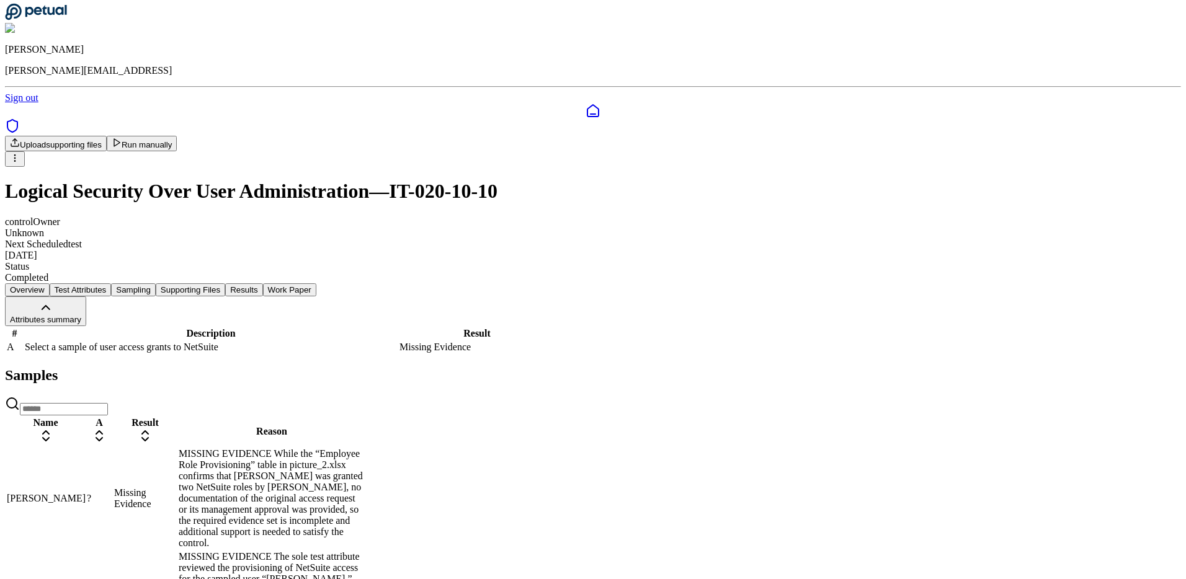
click at [86, 296] on button "Attributes summary" at bounding box center [45, 311] width 81 height 30
click at [316, 283] on button "Work Paper" at bounding box center [289, 289] width 53 height 13
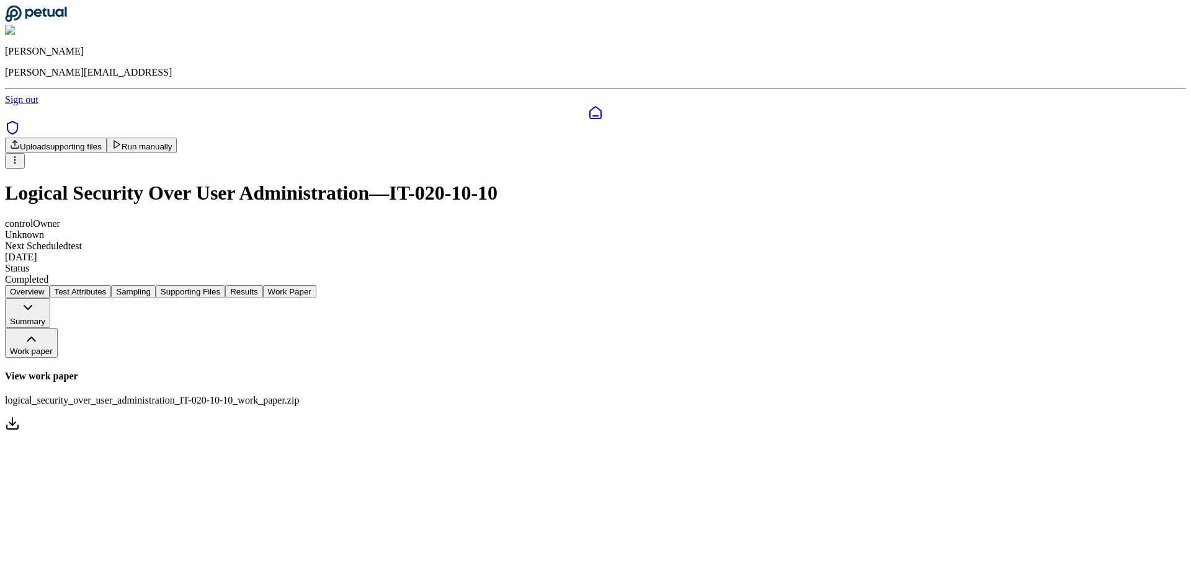
click at [590, 371] on link "View work paper logical_security_over_user_administration_IT-020-10-10_work_pap…" at bounding box center [595, 402] width 1181 height 62
click at [991, 73] on html "Andrew Li andrew@petual.ai Sign out Upload supporting files Run manually Logica…" at bounding box center [595, 222] width 1191 height 444
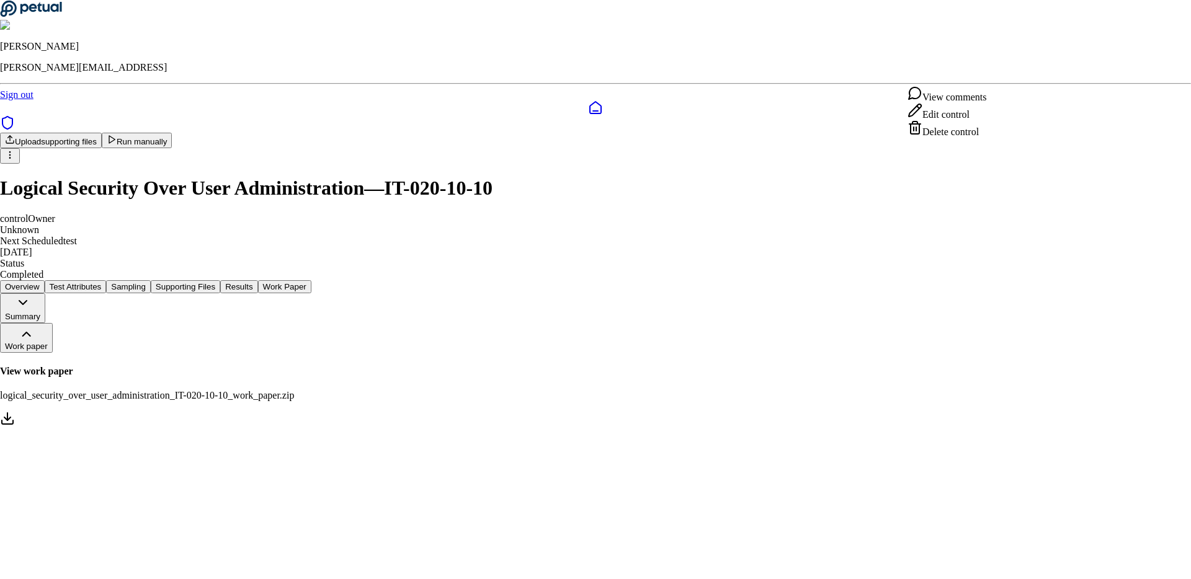
click at [952, 138] on div "Delete control" at bounding box center [946, 128] width 79 height 17
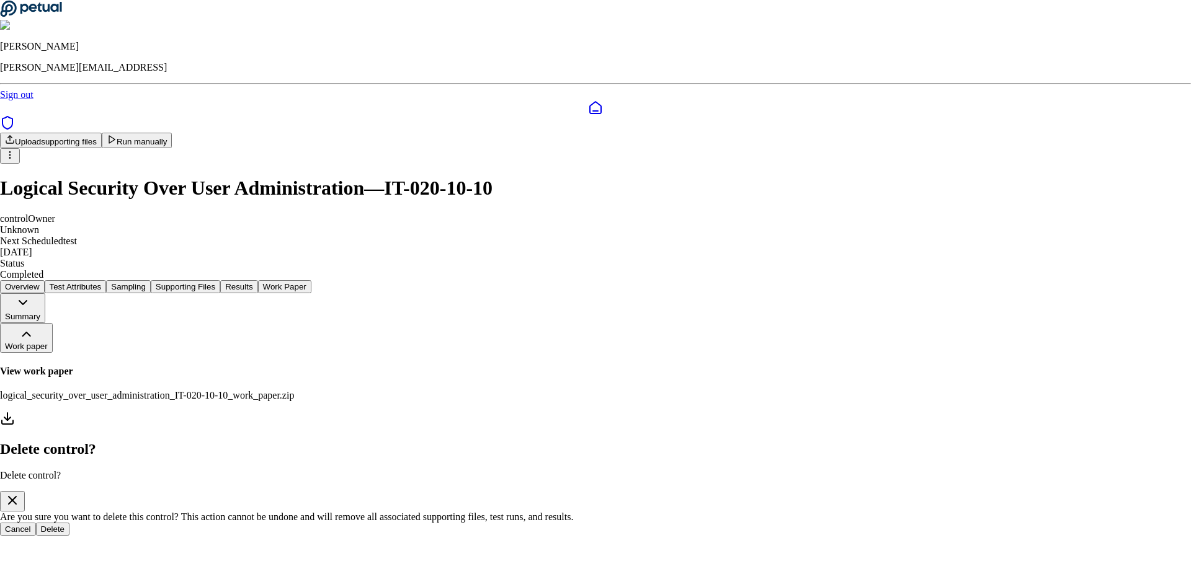
click at [70, 523] on button "Delete" at bounding box center [53, 529] width 34 height 13
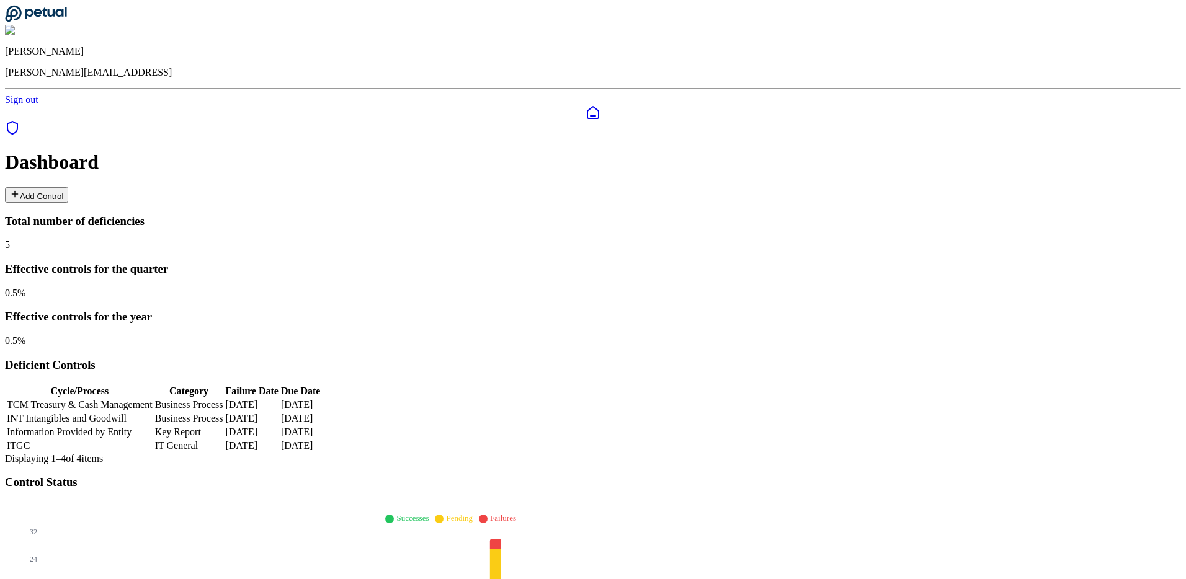
click at [682, 7] on div "Andrew Li andrew@petual.ai Sign out" at bounding box center [593, 55] width 1176 height 100
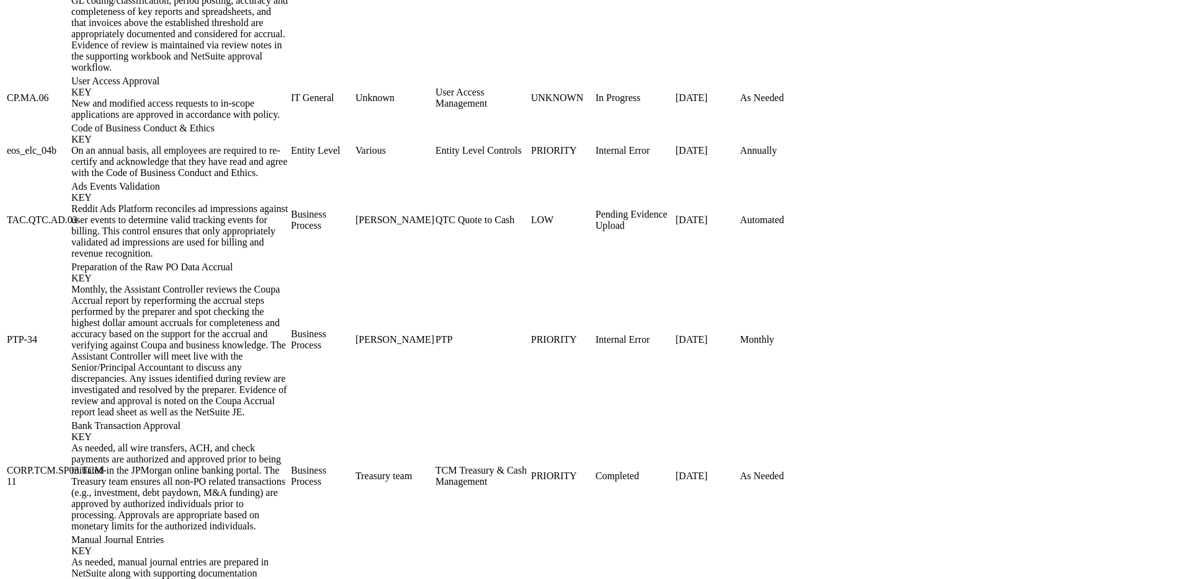
scroll to position [927, 0]
